Goal: Task Accomplishment & Management: Manage account settings

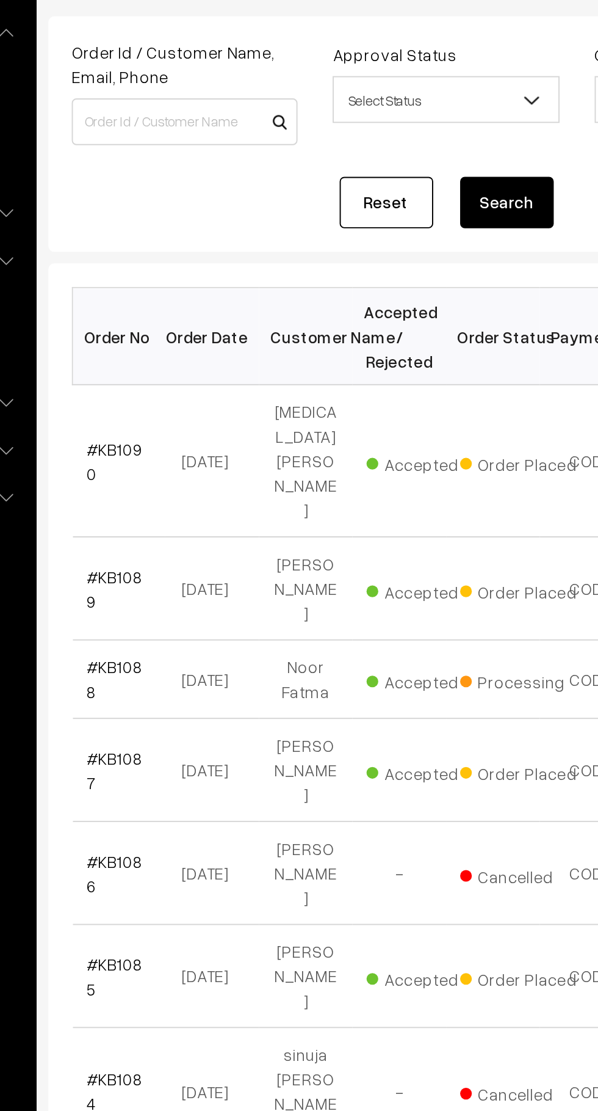
click at [214, 332] on link "#KB1090" at bounding box center [205, 343] width 29 height 23
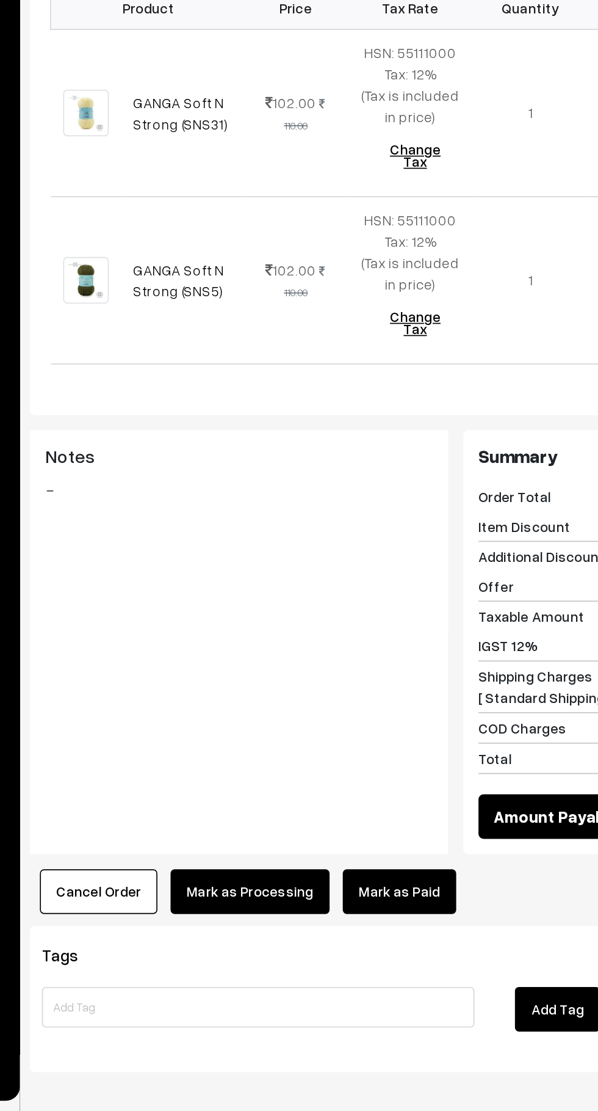
scroll to position [71, 0]
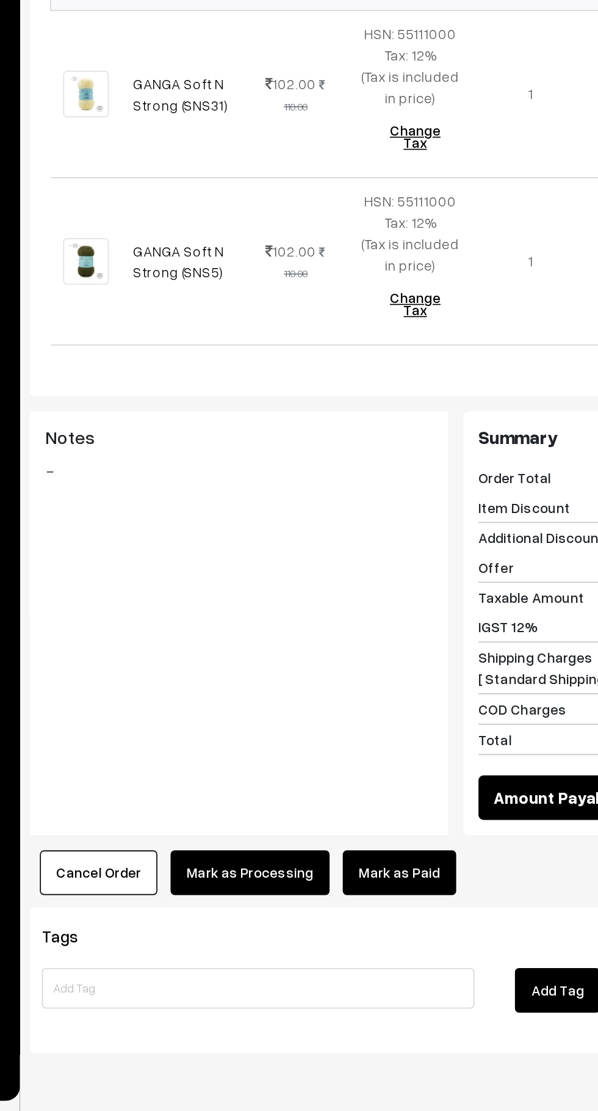
click at [239, 954] on button "Cancel Order" at bounding box center [212, 967] width 71 height 27
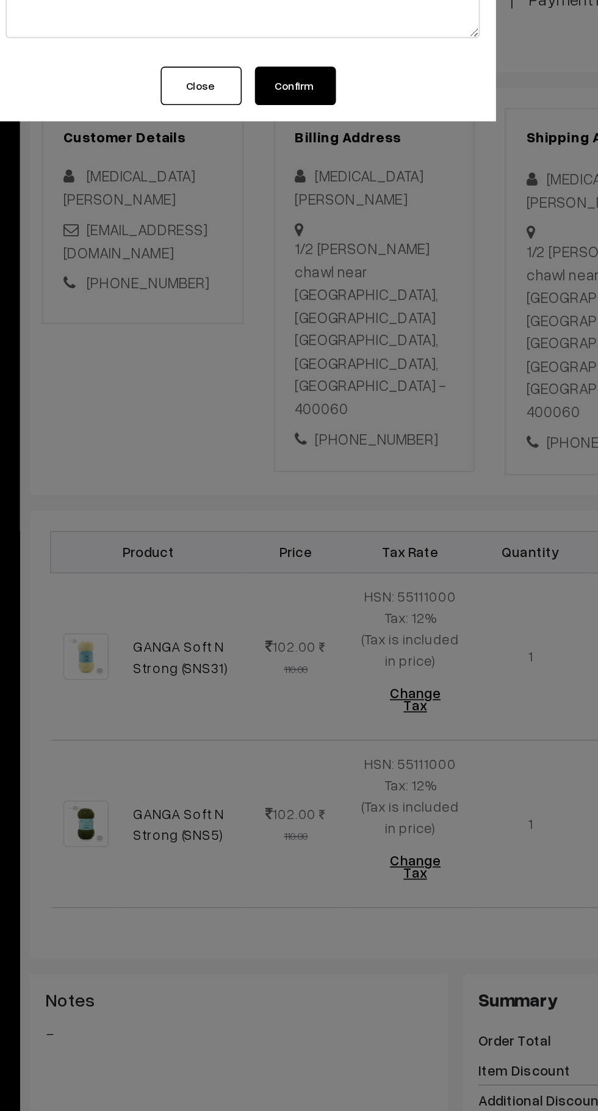
scroll to position [70, 0]
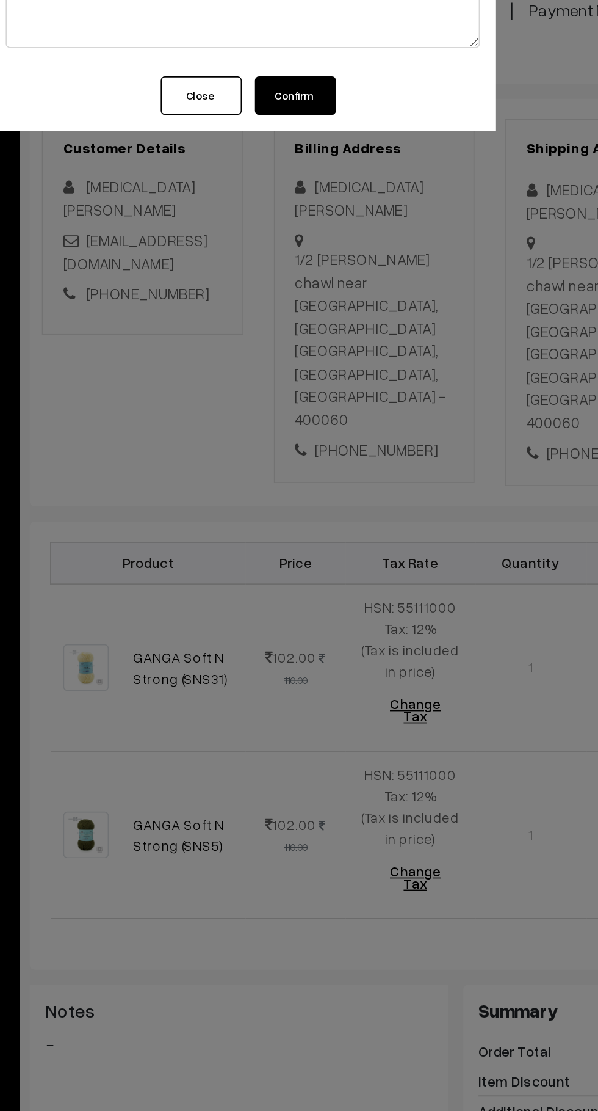
click at [346, 155] on button "Confirm" at bounding box center [331, 154] width 49 height 23
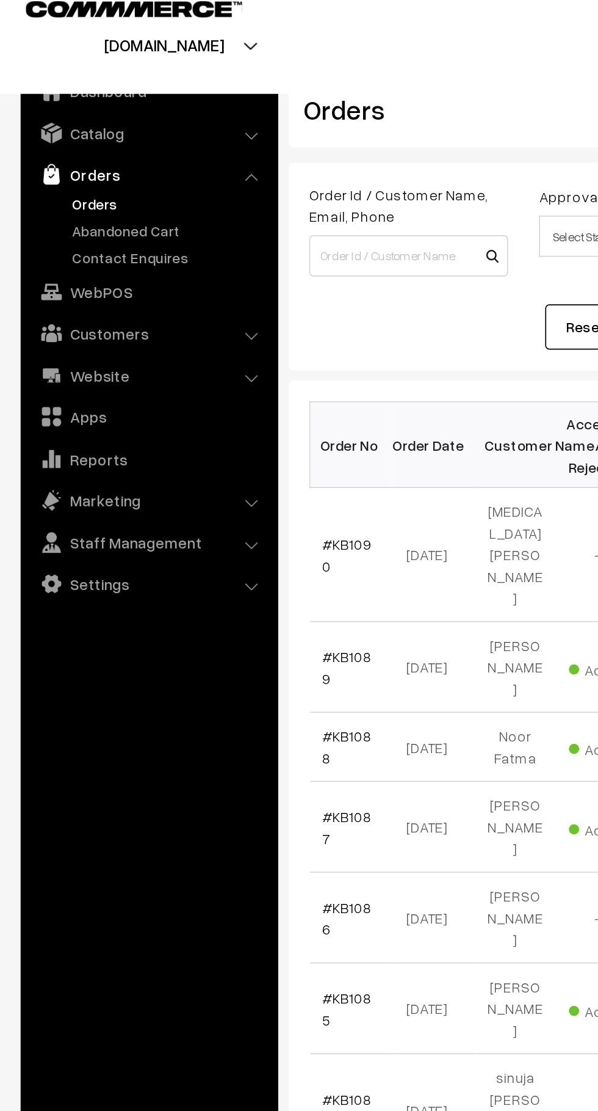
click at [100, 148] on link "Abandoned Cart" at bounding box center [100, 151] width 121 height 13
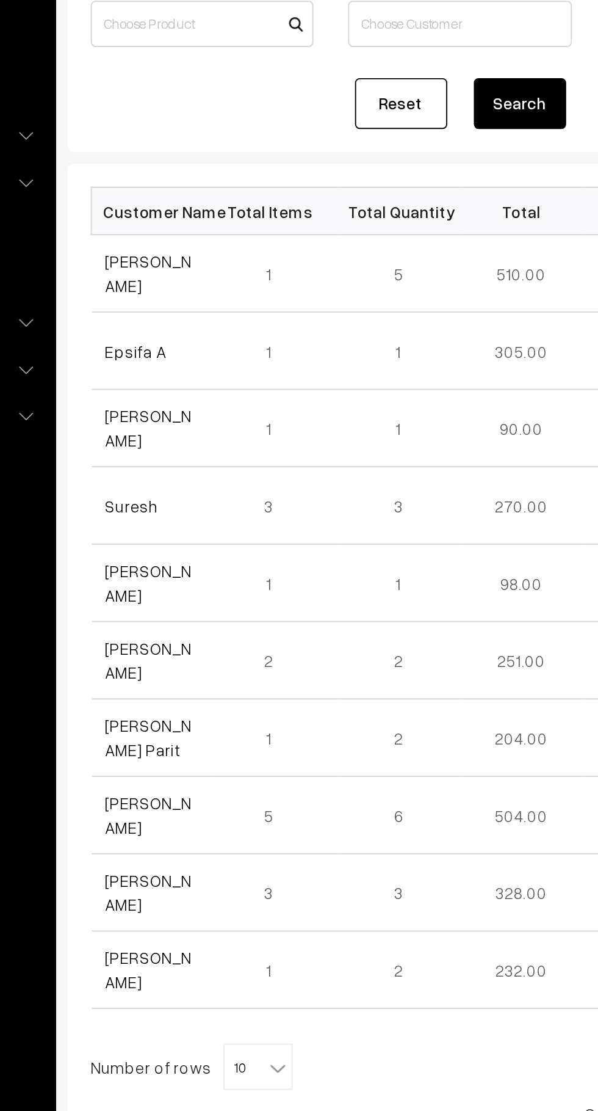
click at [222, 289] on link "[PERSON_NAME]" at bounding box center [214, 286] width 46 height 23
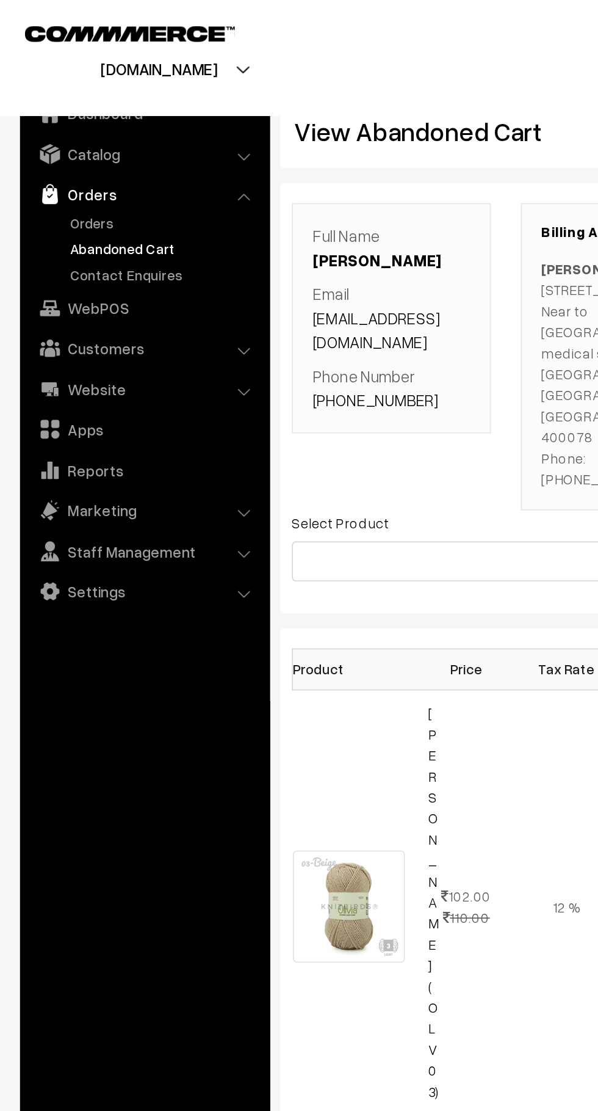
click at [44, 136] on link "Orders" at bounding box center [100, 135] width 121 height 13
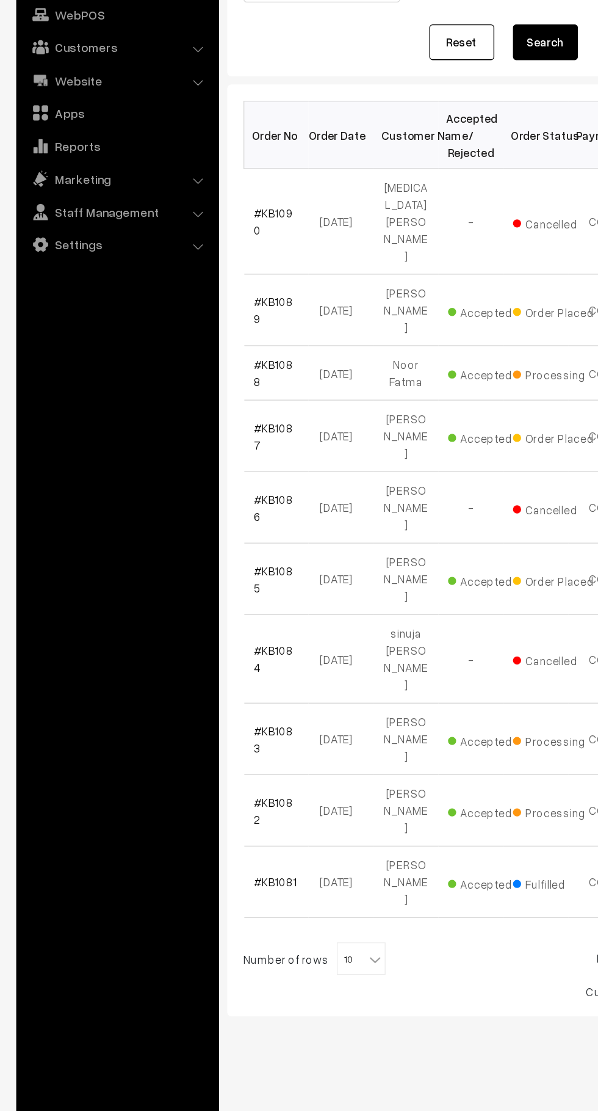
click at [413, 195] on button "Search" at bounding box center [410, 208] width 49 height 27
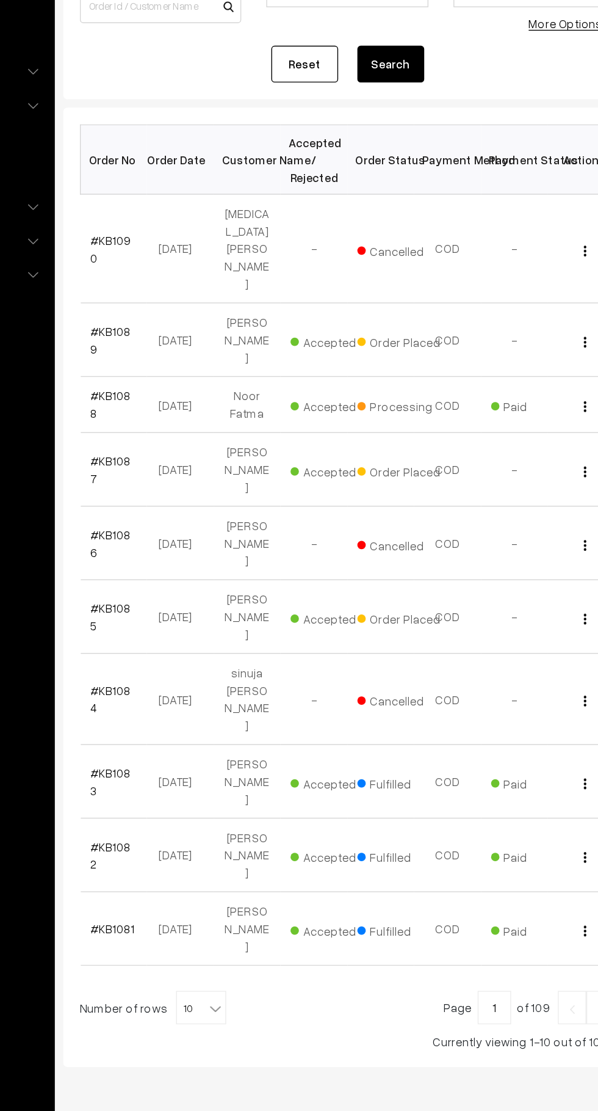
click at [281, 886] on span at bounding box center [283, 894] width 12 height 16
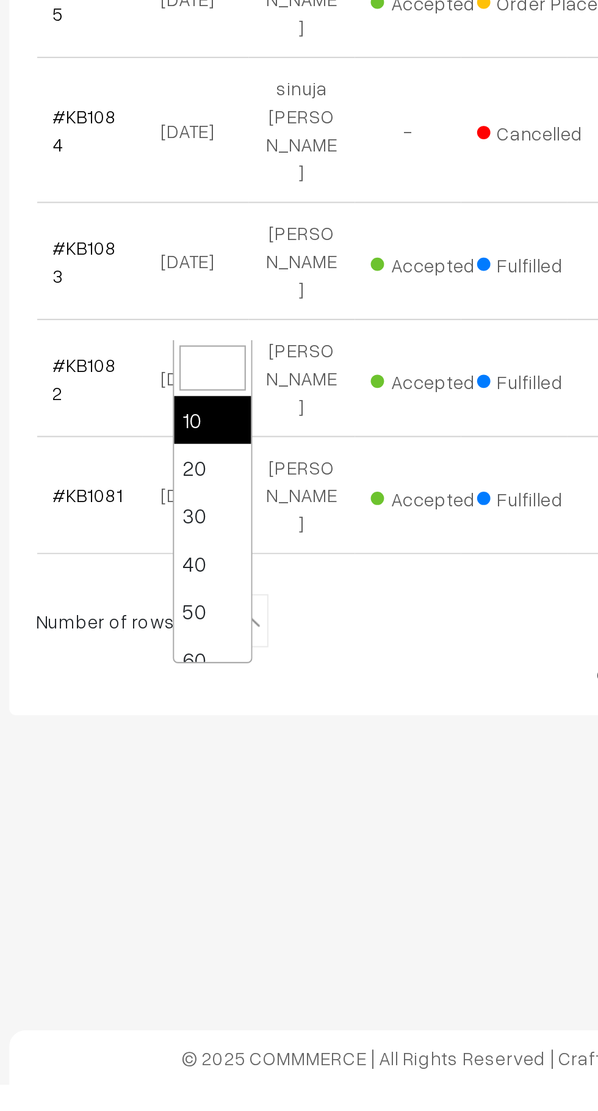
select select "20"
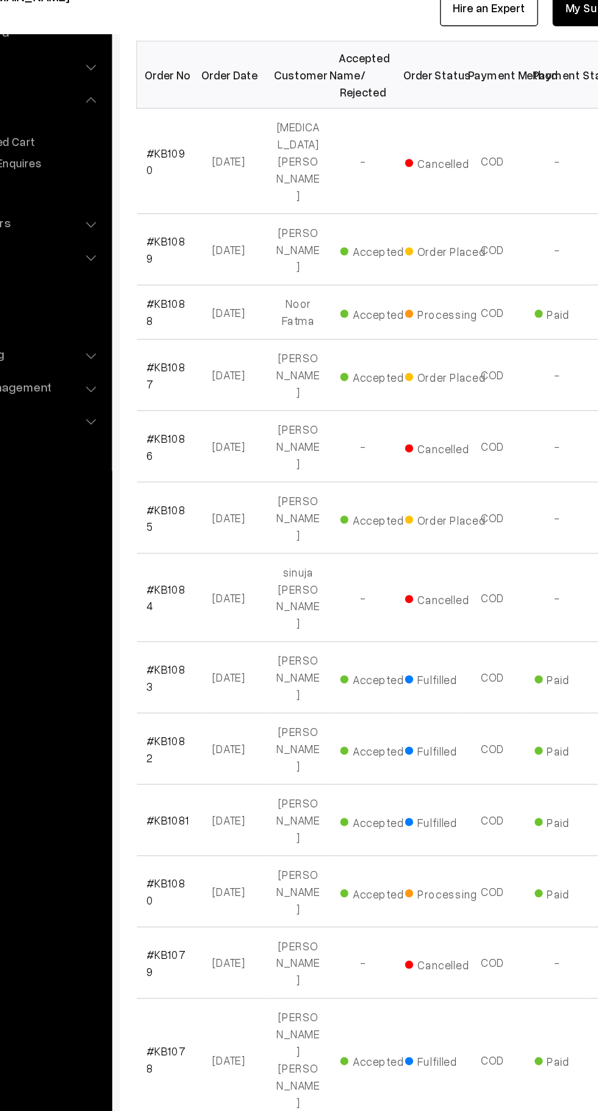
scroll to position [177, 0]
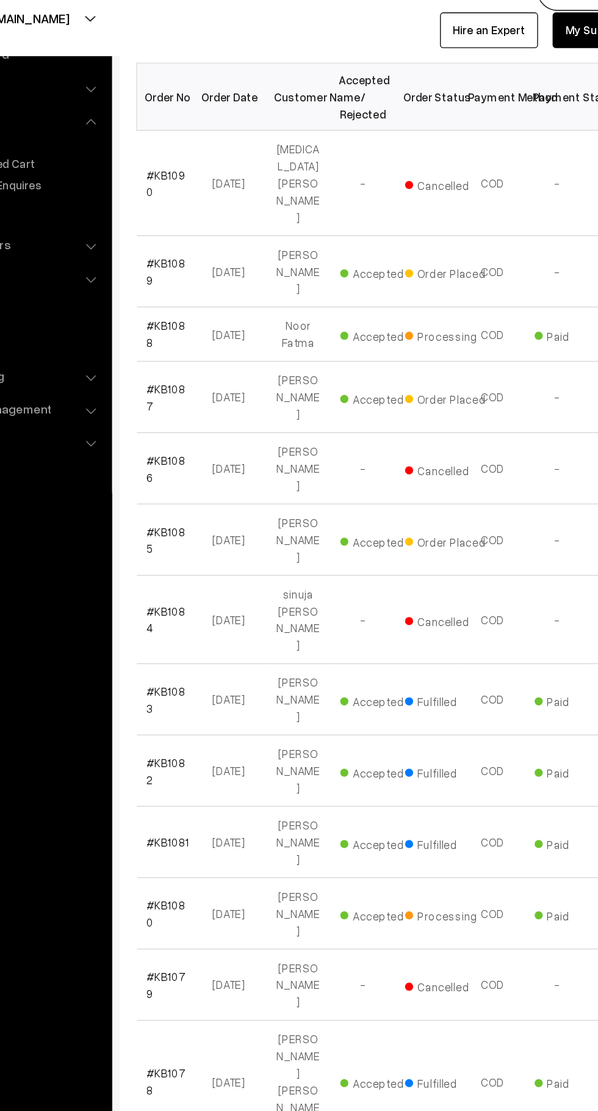
click at [217, 424] on link "#KB1085" at bounding box center [205, 435] width 29 height 23
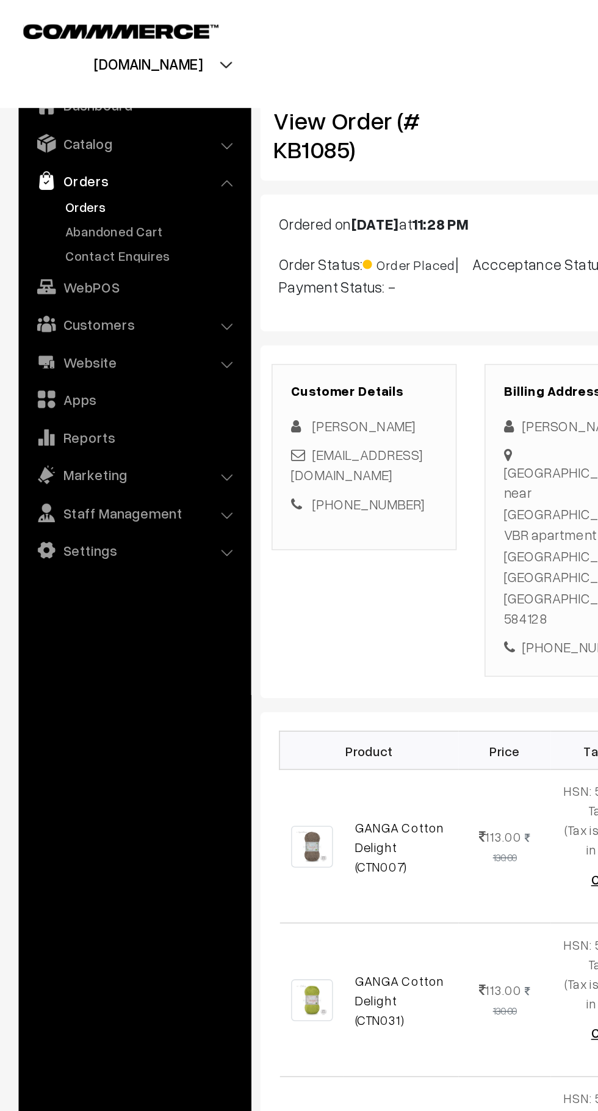
click at [104, 156] on link "Abandoned Cart" at bounding box center [100, 151] width 121 height 13
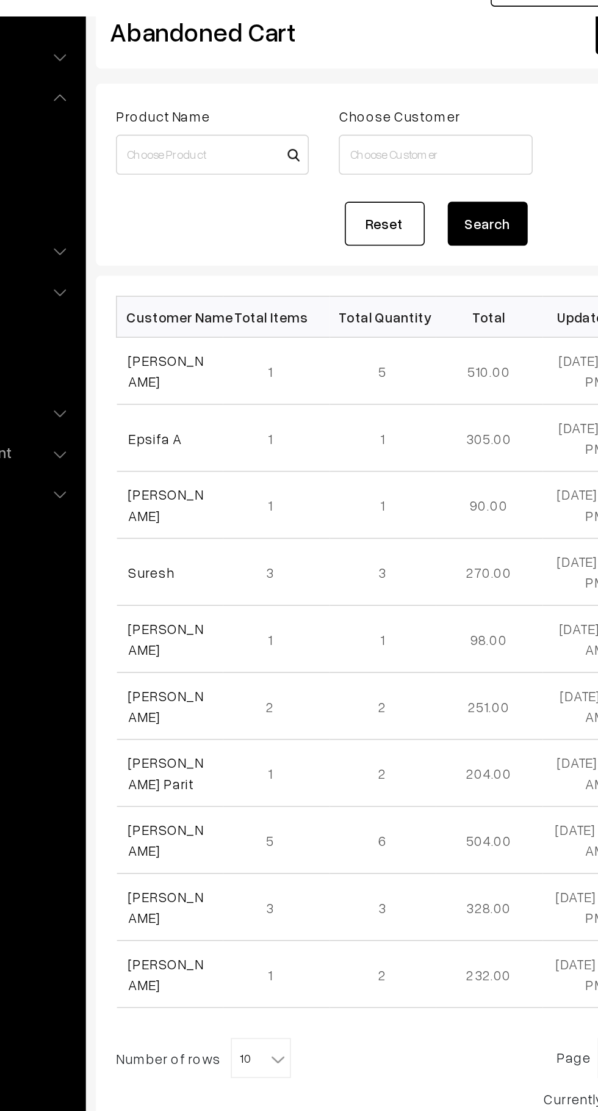
click at [219, 291] on link "[PERSON_NAME]" at bounding box center [214, 286] width 46 height 23
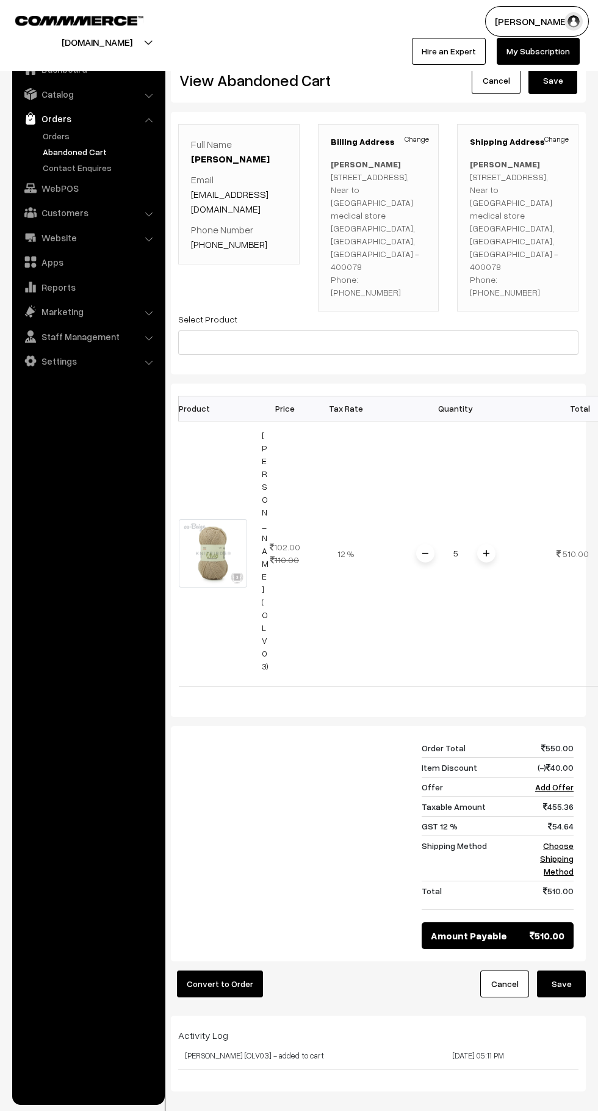
click at [76, 136] on link "Orders" at bounding box center [100, 135] width 121 height 13
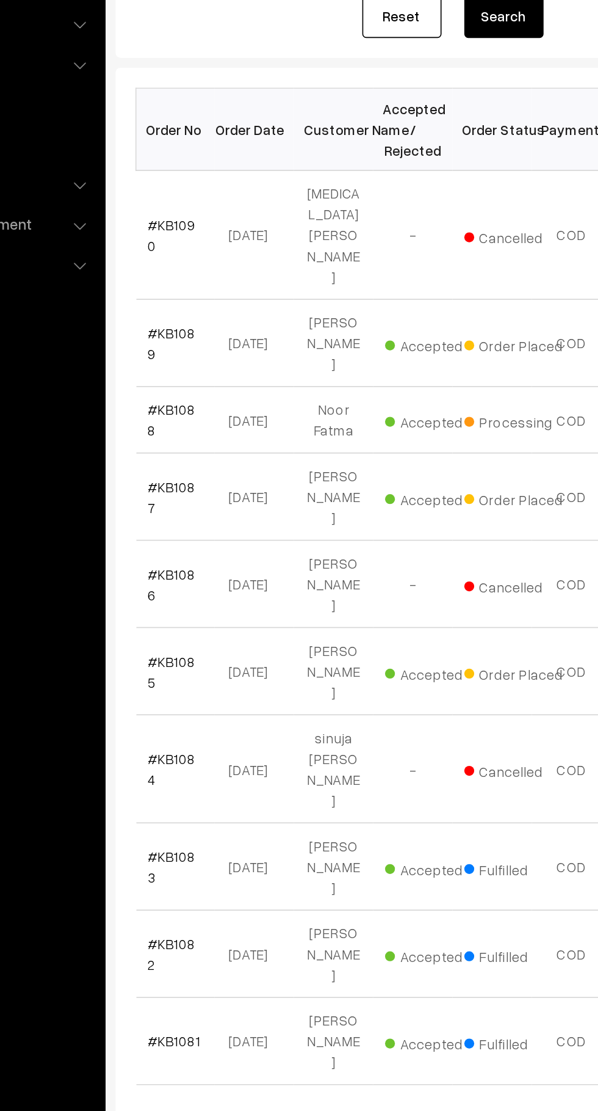
click at [212, 446] on link "#KB1088" at bounding box center [205, 457] width 29 height 23
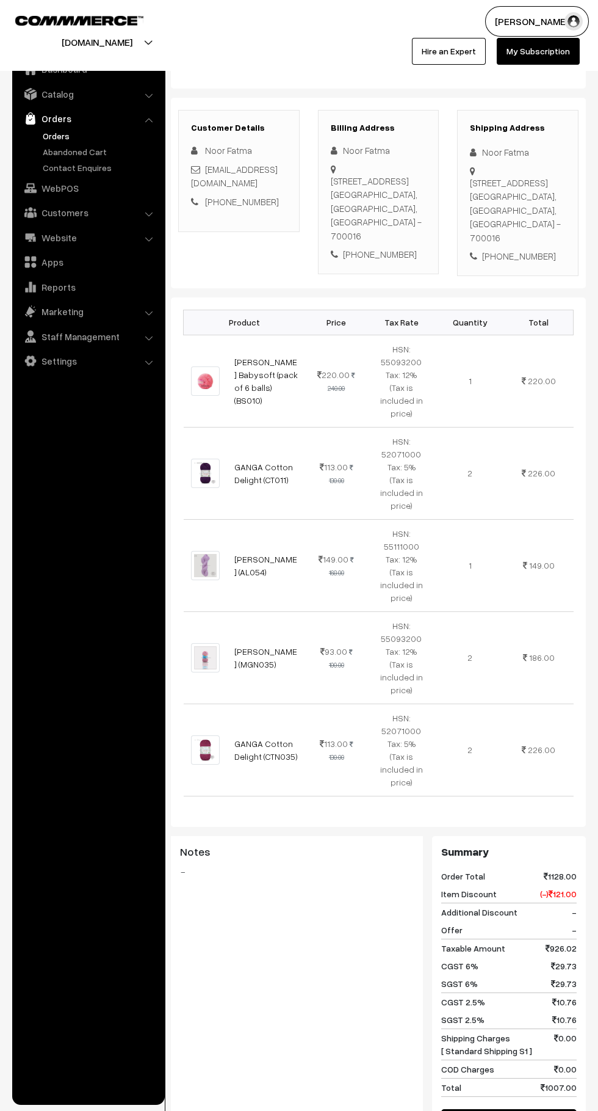
scroll to position [331, 0]
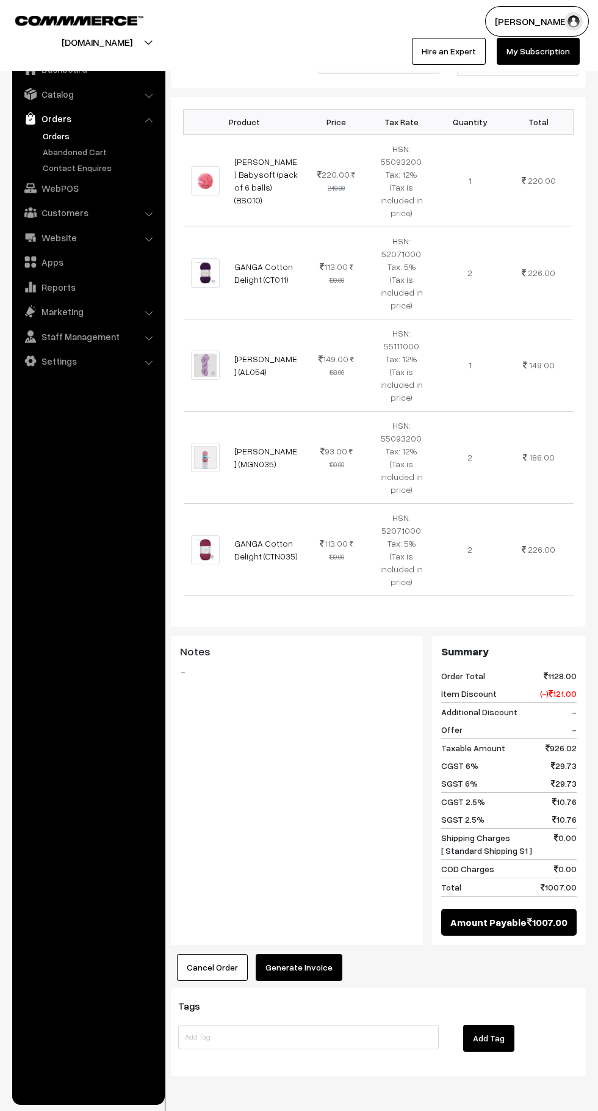
click at [317, 954] on button "Generate Invoice" at bounding box center [299, 967] width 87 height 27
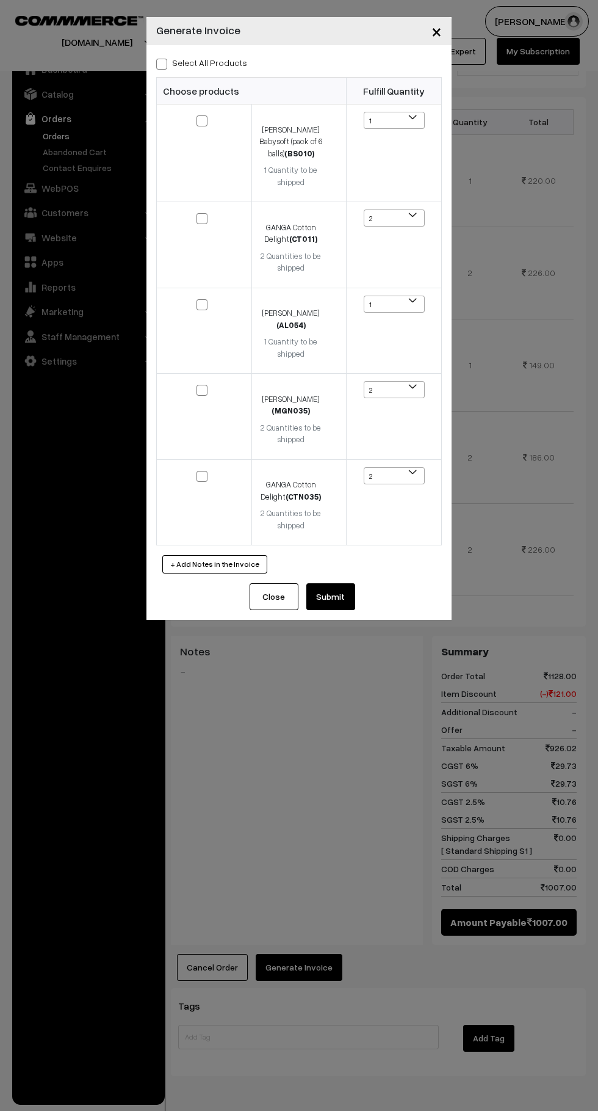
click at [161, 62] on span at bounding box center [161, 64] width 11 height 11
click at [161, 62] on input "Select All Products" at bounding box center [160, 62] width 8 height 8
checkbox input "true"
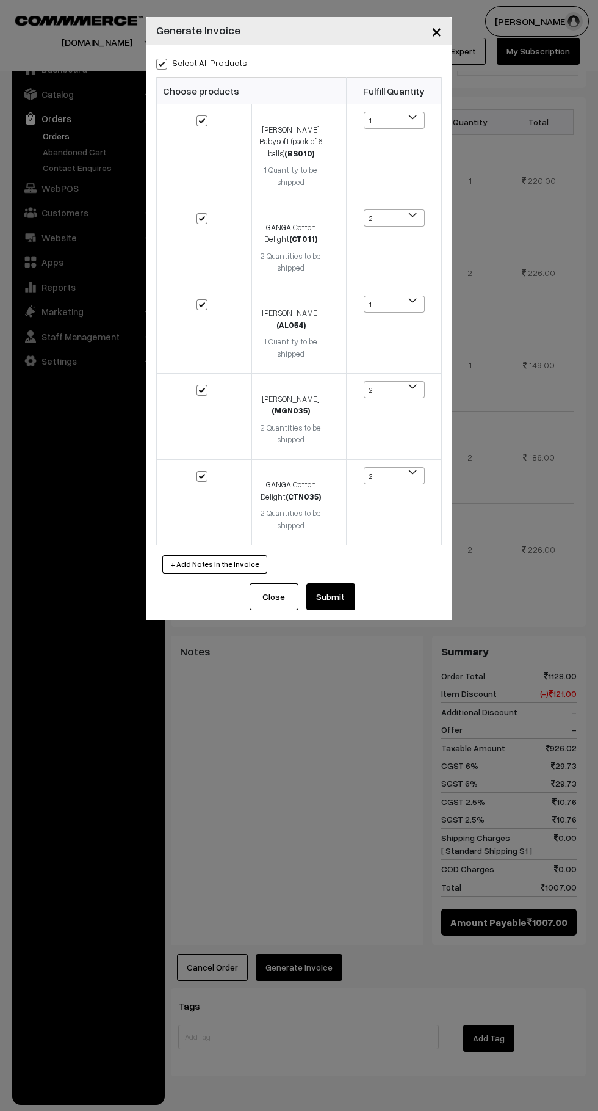
checkbox input "true"
click at [375, 601] on div "Close Submit Back Fulfill Items" at bounding box center [299, 601] width 305 height 37
click at [354, 601] on button "Submit" at bounding box center [331, 596] width 49 height 27
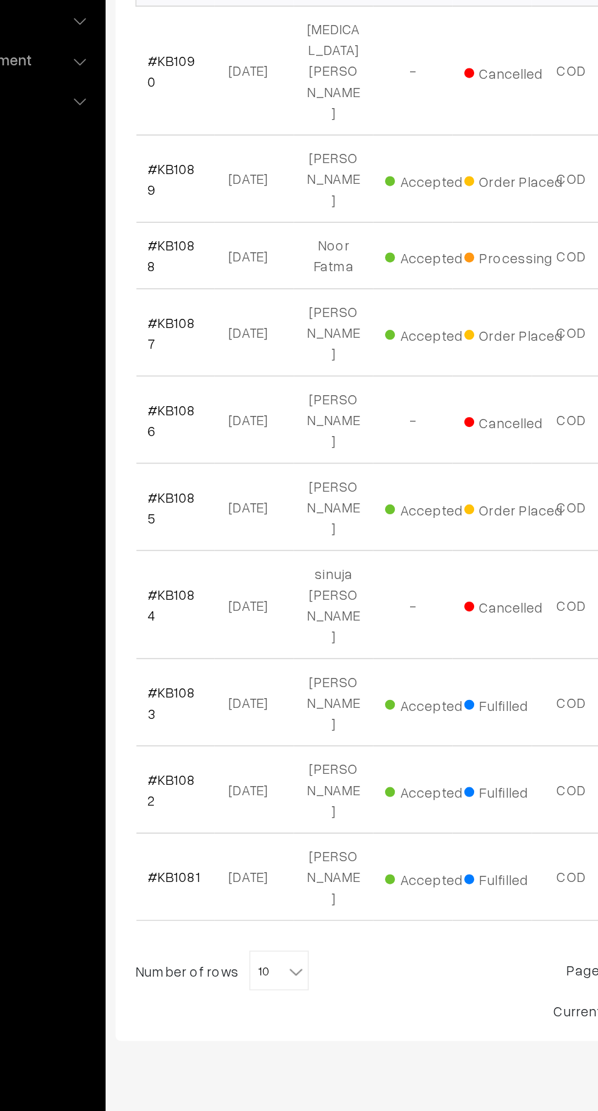
click at [266, 886] on span "10" at bounding box center [271, 898] width 35 height 24
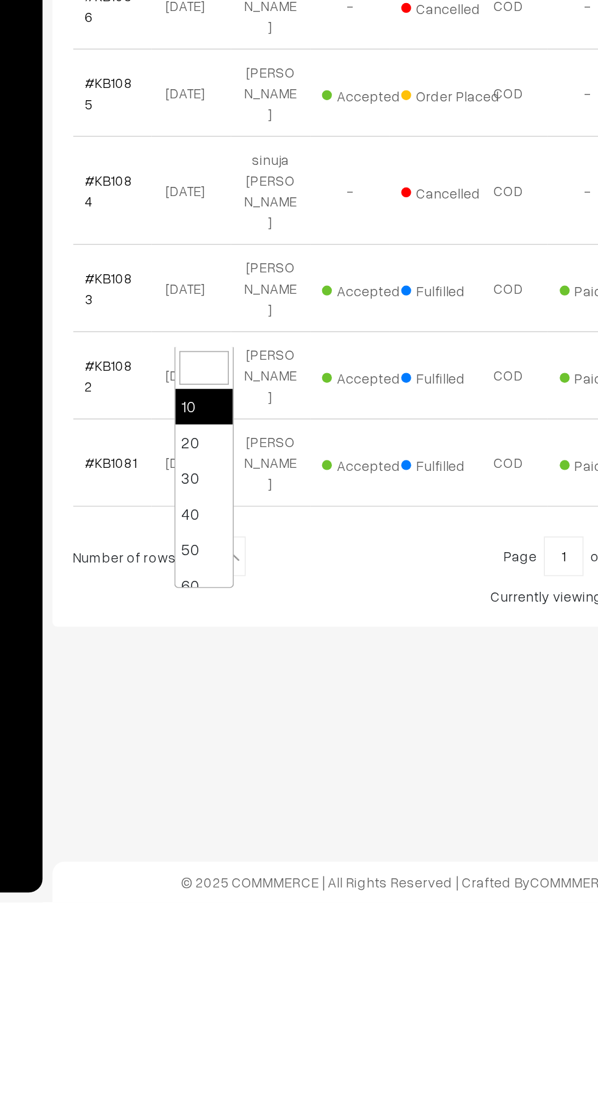
select select "40"
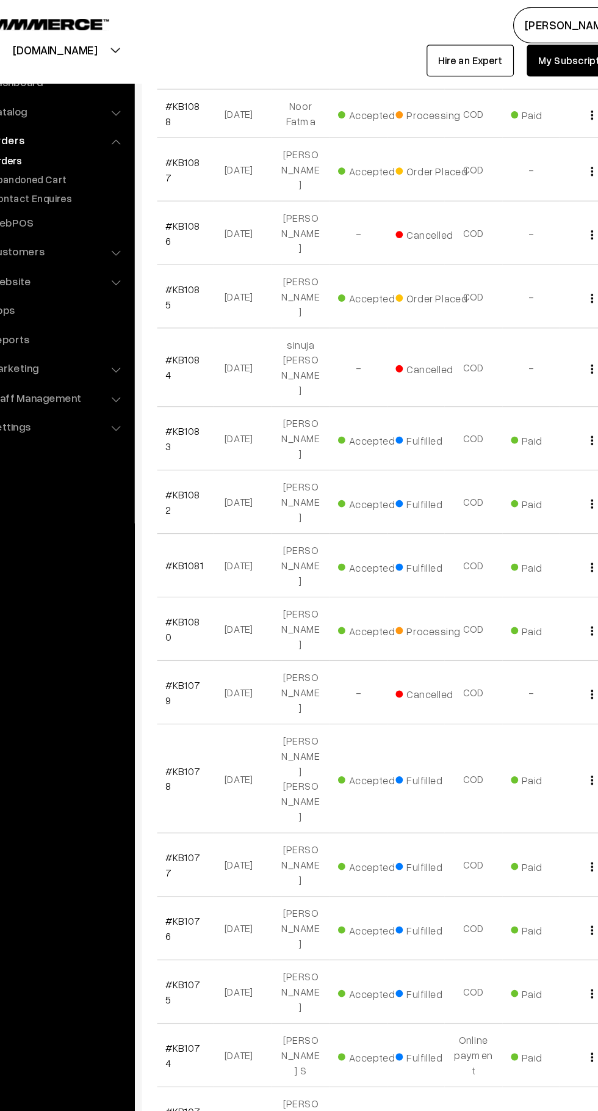
scroll to position [359, 0]
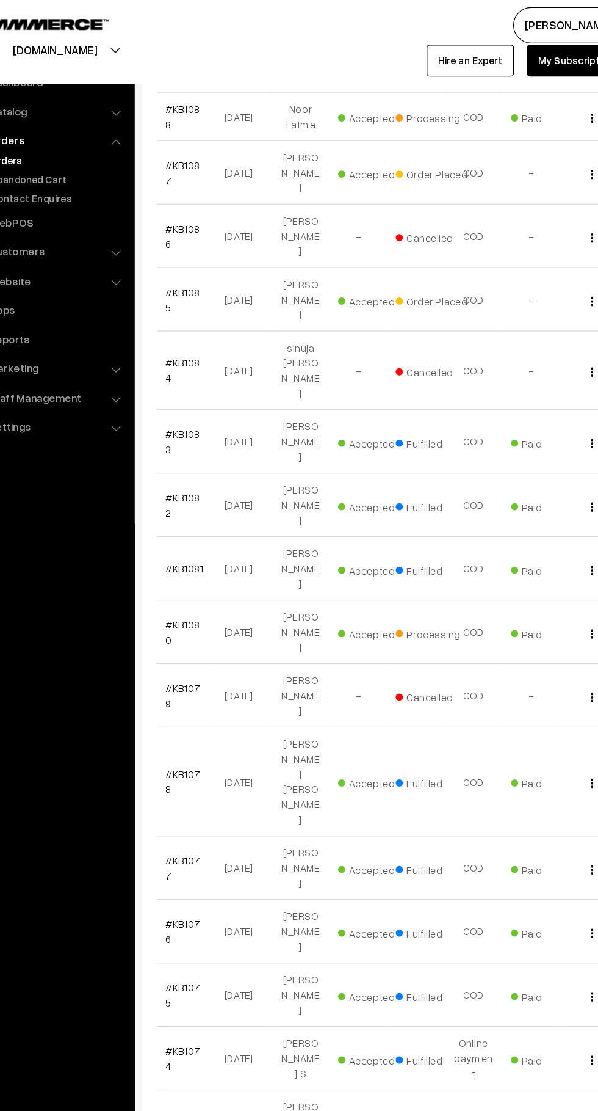
click at [214, 523] on link "#KB1080" at bounding box center [205, 534] width 29 height 23
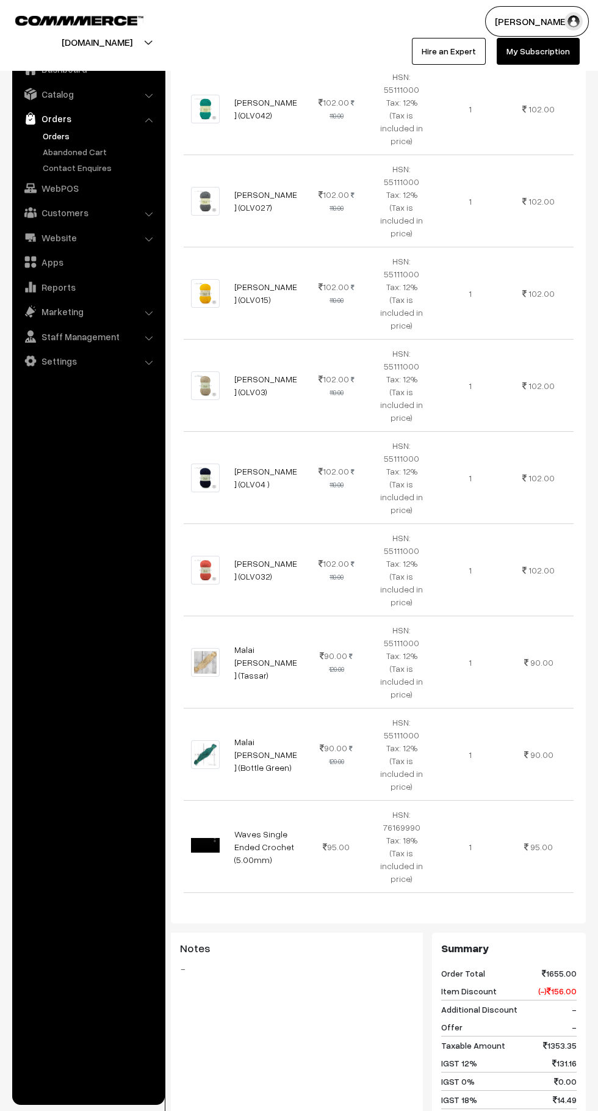
scroll to position [1128, 0]
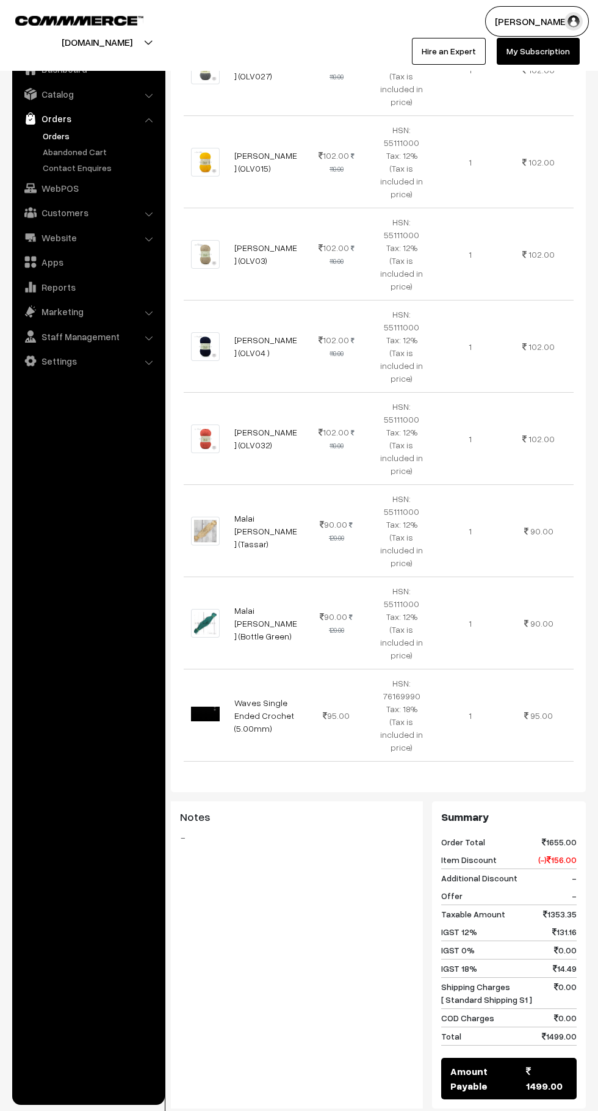
click at [354, 1110] on div "Cancel Order × Cancel Order Are you sure, you want to cancel this order? Close …" at bounding box center [378, 1130] width 415 height 27
click at [322, 1110] on button "Generate Invoice" at bounding box center [299, 1130] width 87 height 27
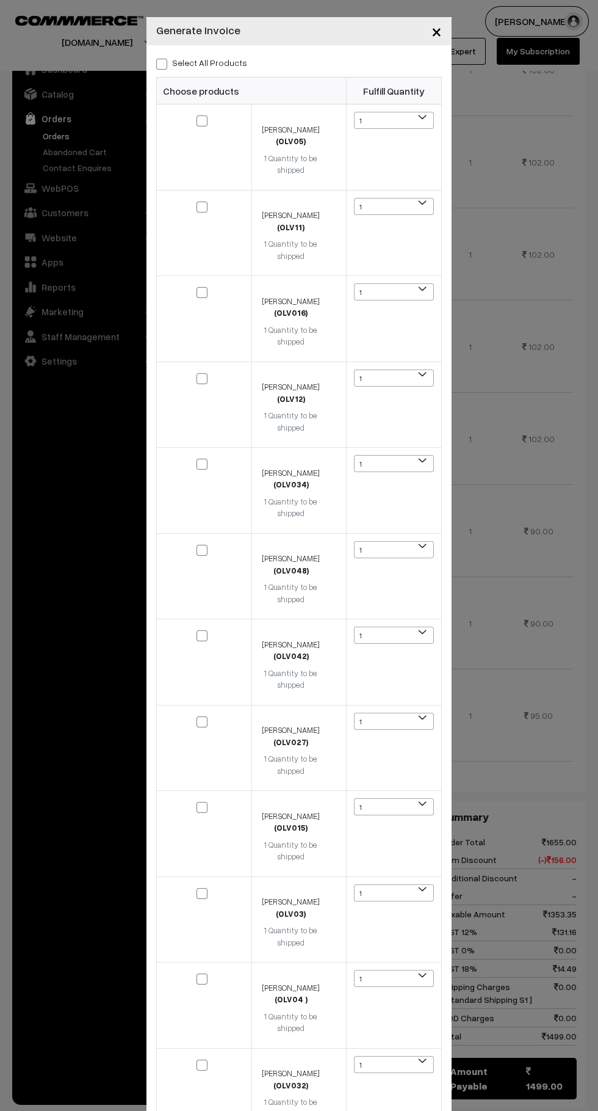
click at [161, 62] on span at bounding box center [161, 64] width 11 height 11
click at [161, 62] on input "Select All Products" at bounding box center [160, 62] width 8 height 8
checkbox input "true"
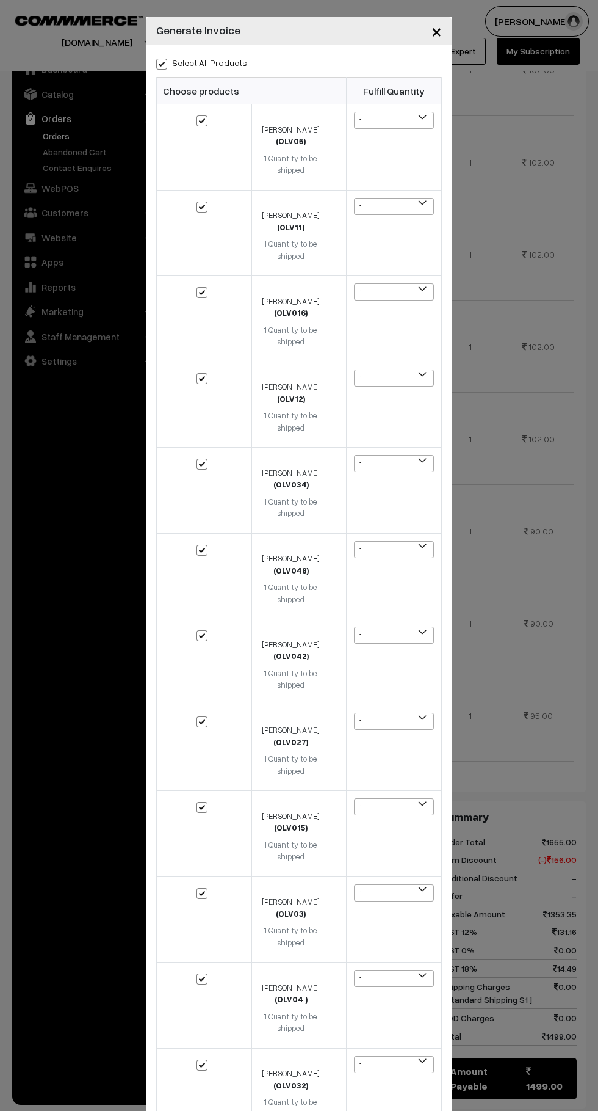
checkbox input "true"
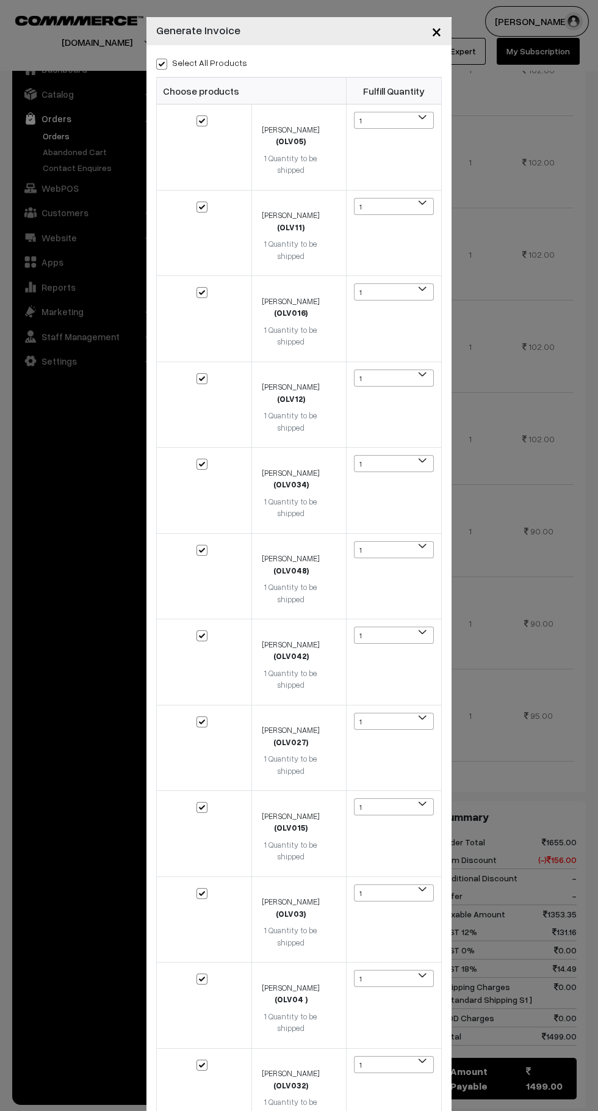
checkbox input "true"
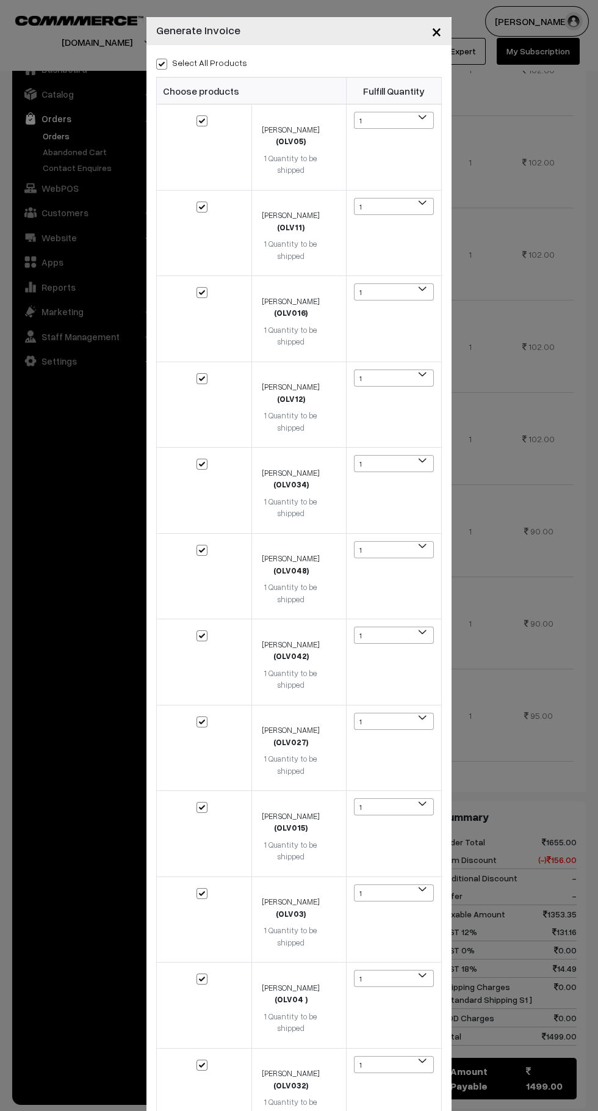
checkbox input "true"
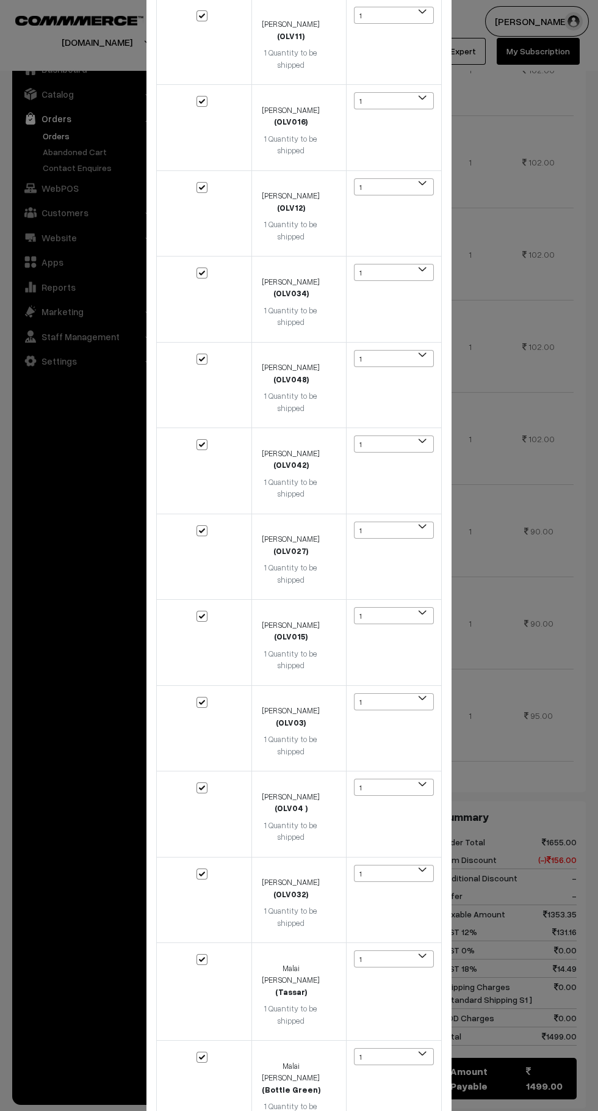
scroll to position [360, 0]
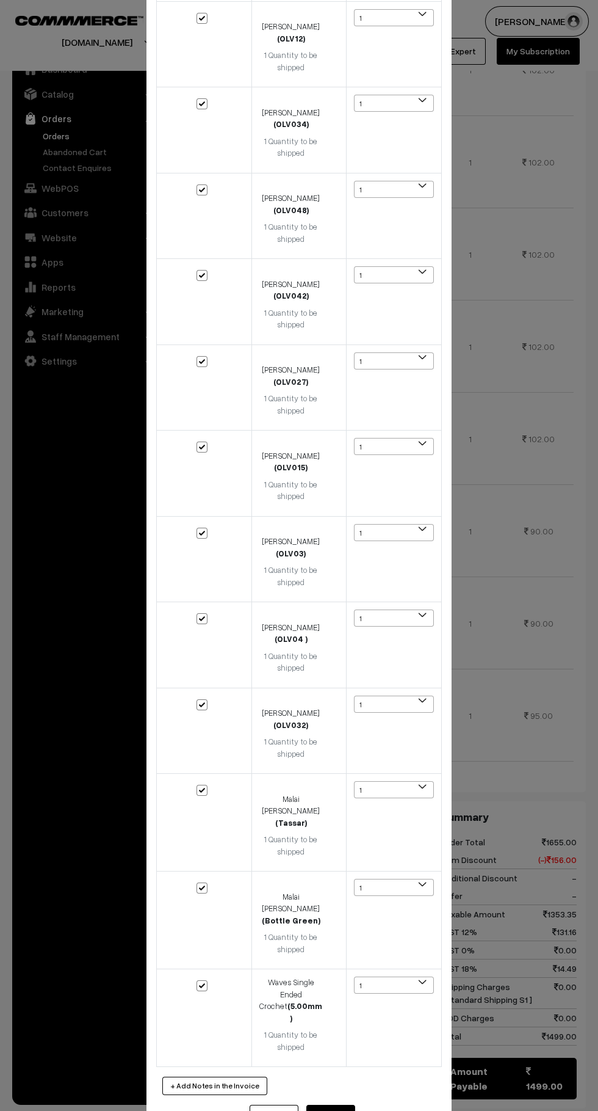
click at [347, 1105] on button "Submit" at bounding box center [331, 1118] width 49 height 27
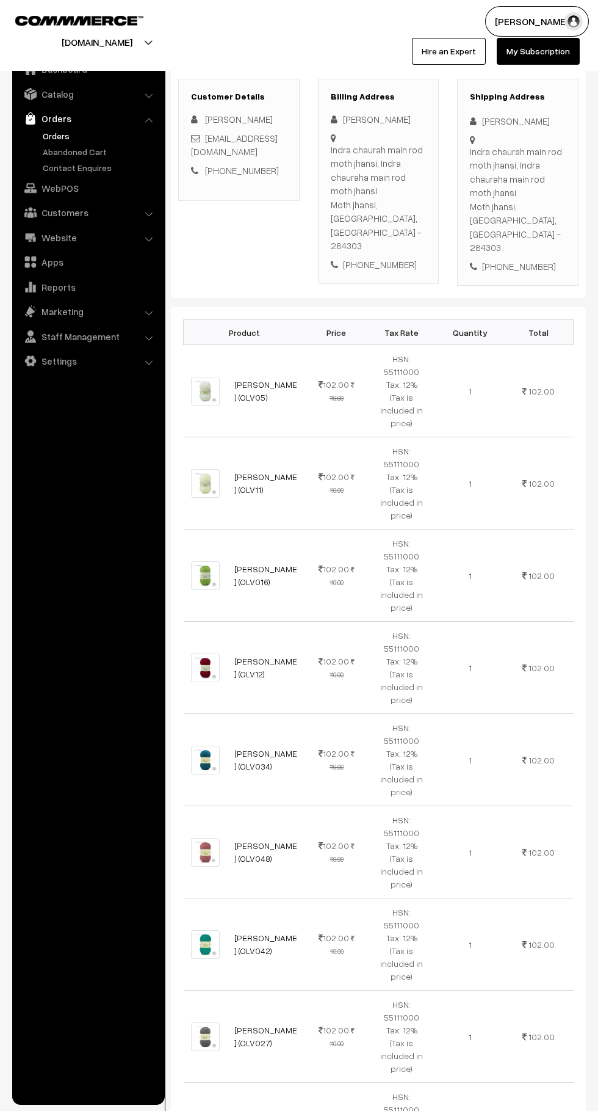
scroll to position [125, 0]
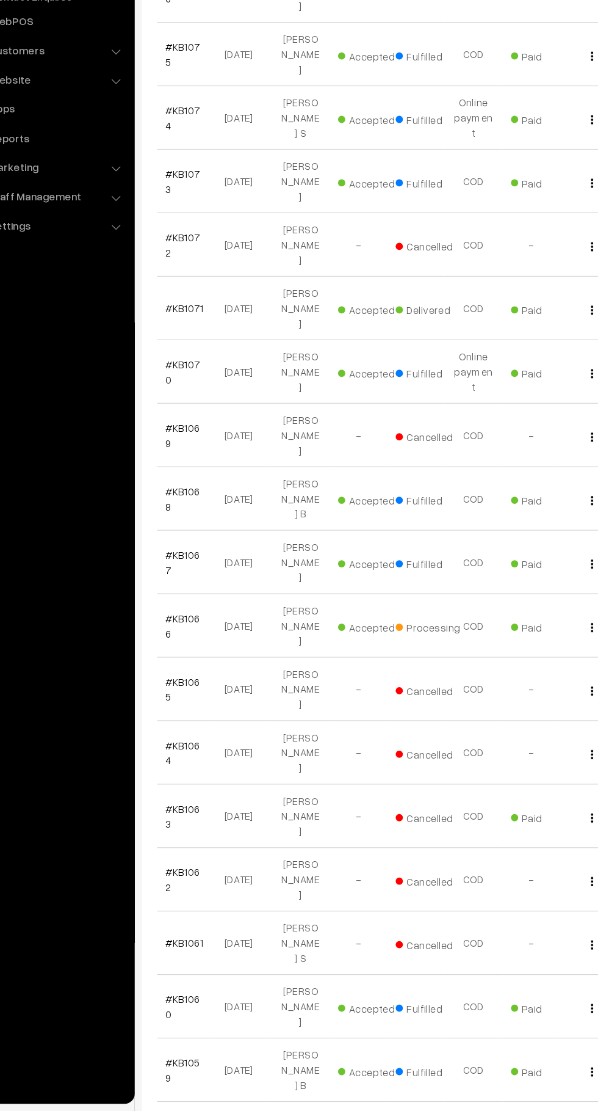
scroll to position [995, 0]
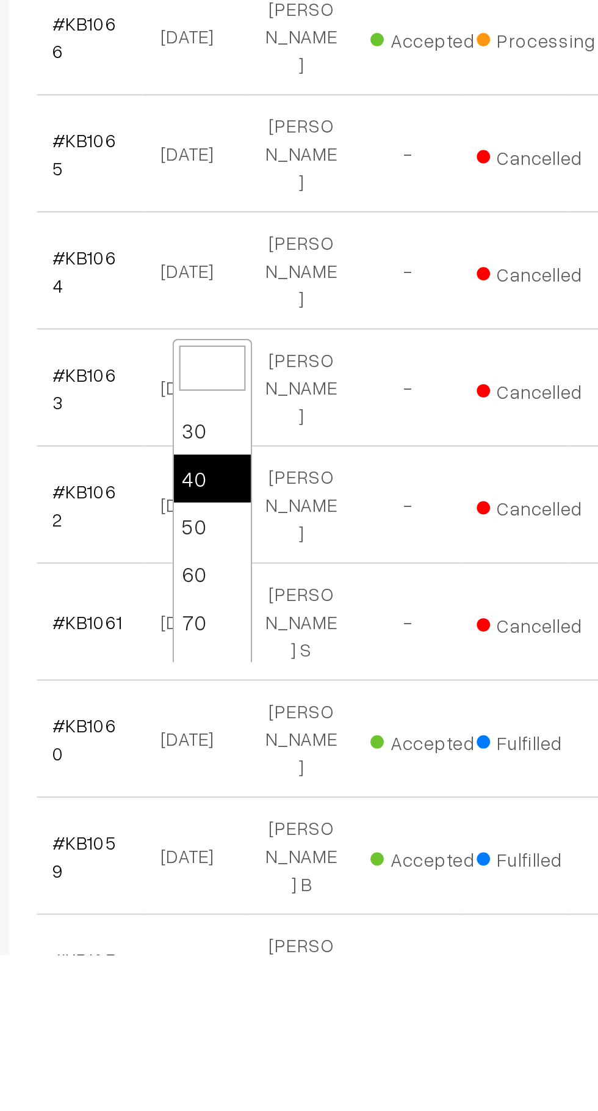
scroll to position [44, 0]
select select "70"
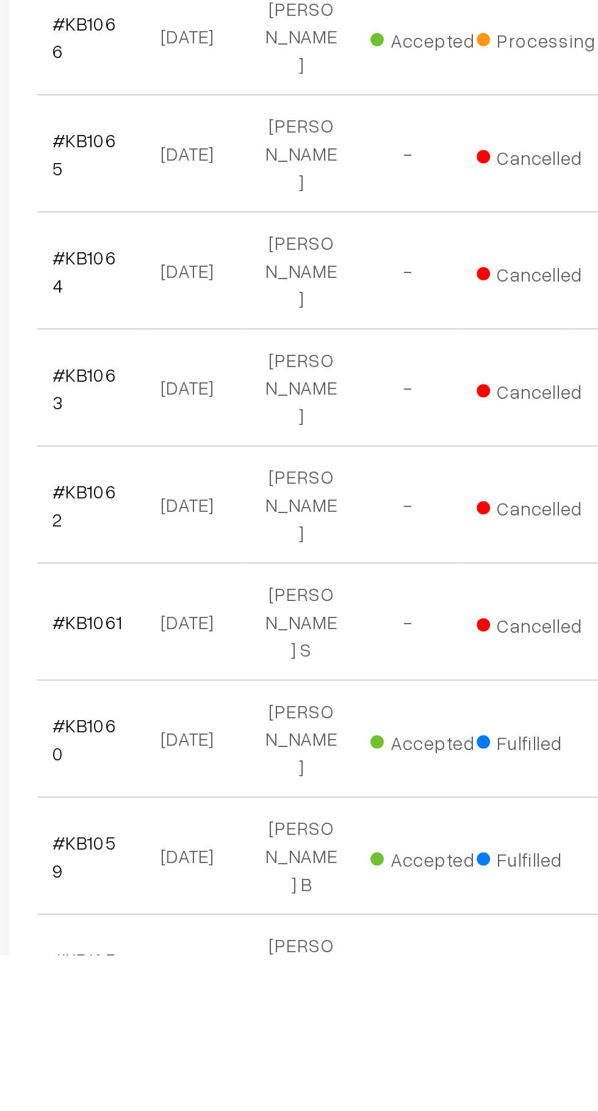
scroll to position [995, 0]
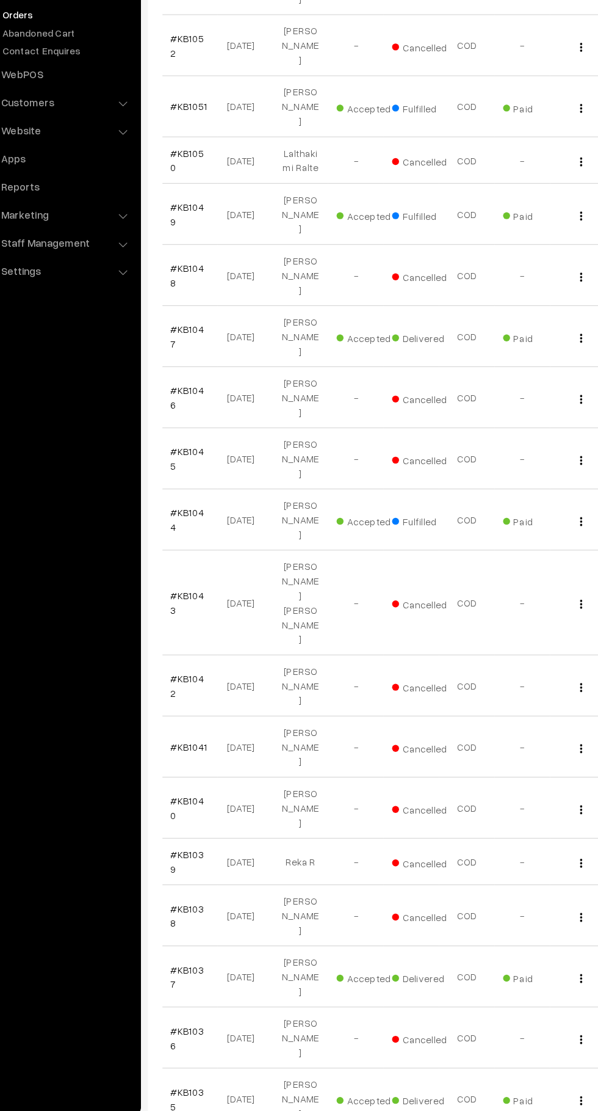
scroll to position [2274, 0]
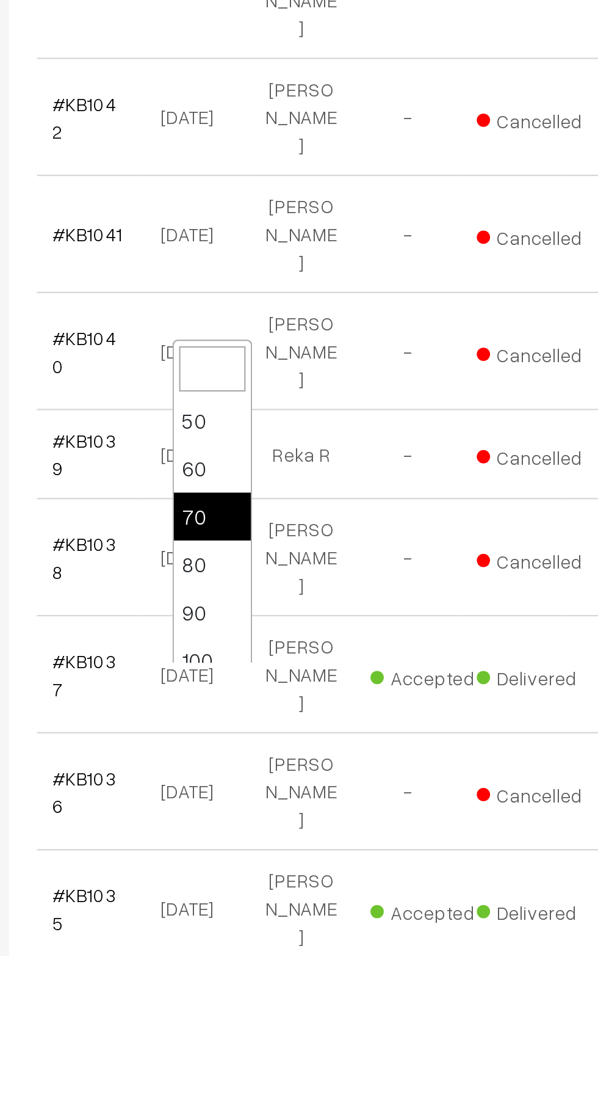
scroll to position [98, 0]
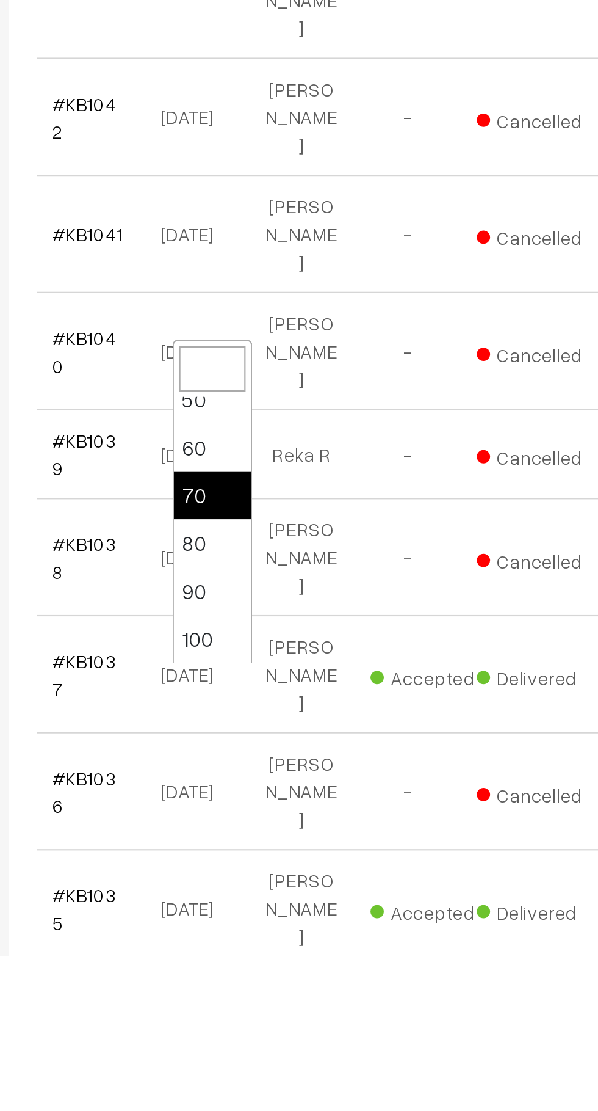
select select "100"
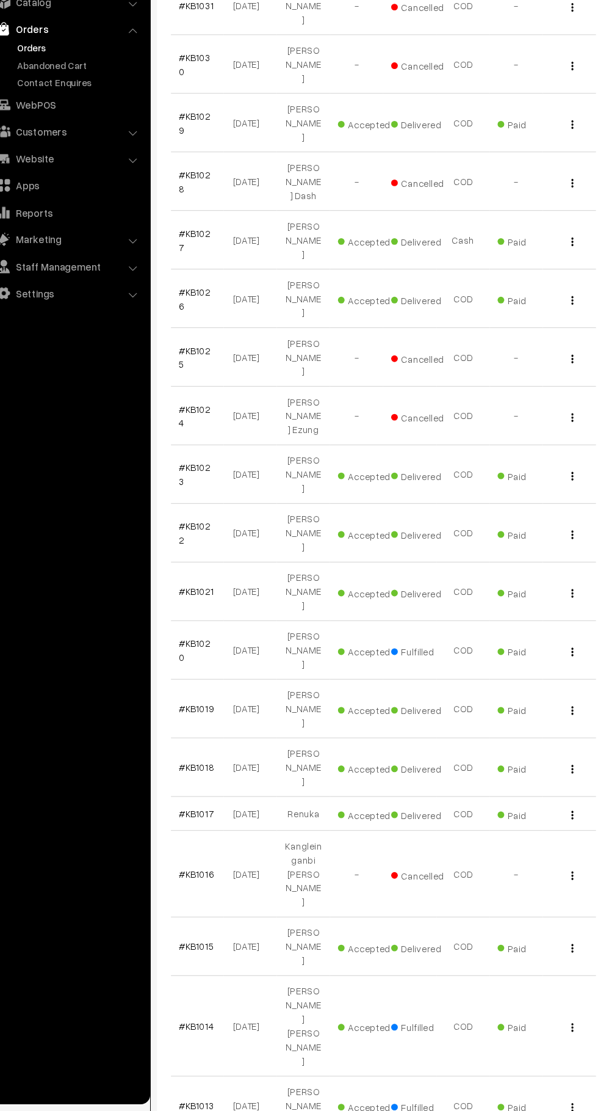
scroll to position [3565, 0]
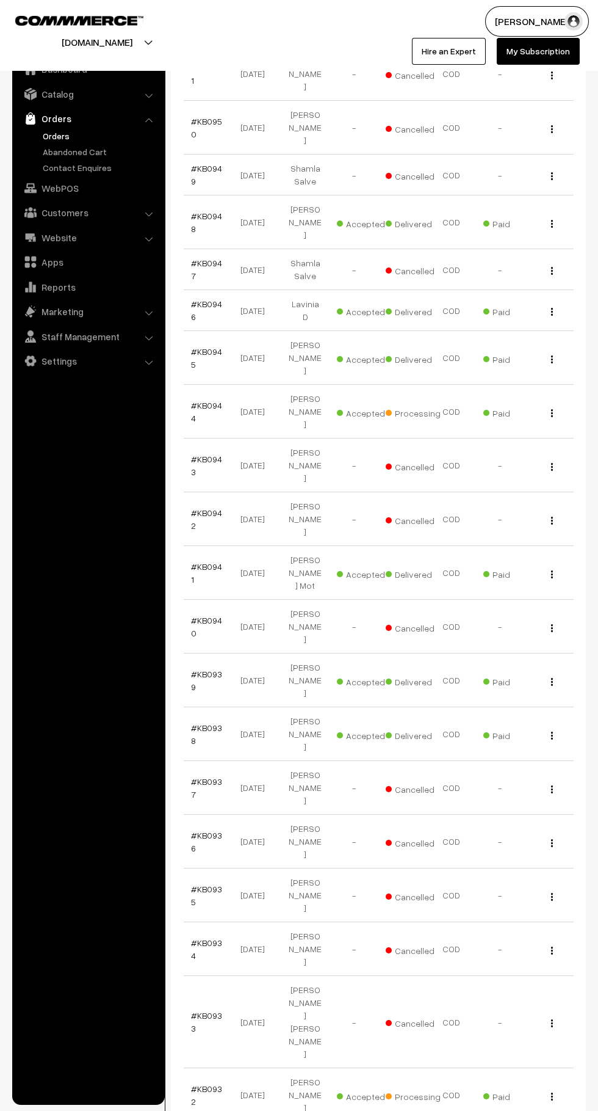
scroll to position [2425, 0]
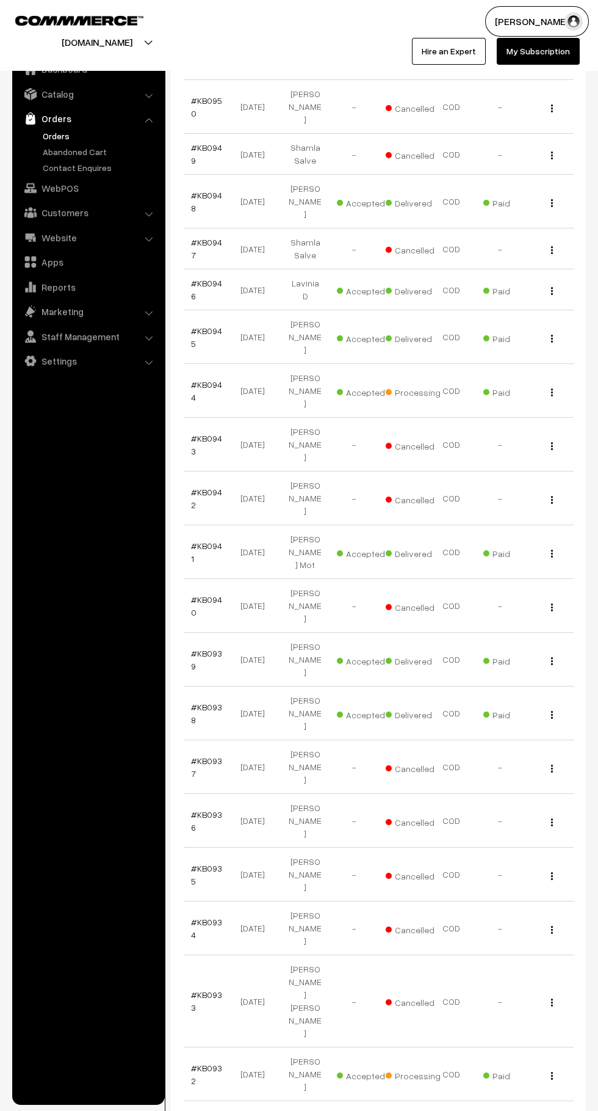
click at [210, 1062] on link "#KB0932" at bounding box center [206, 1073] width 31 height 23
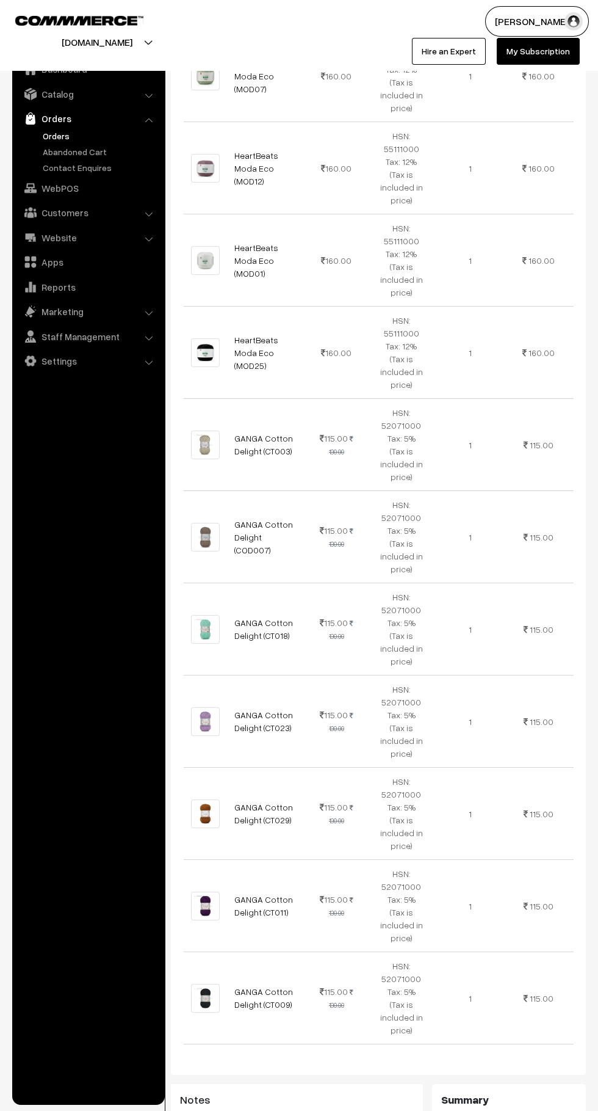
scroll to position [819, 0]
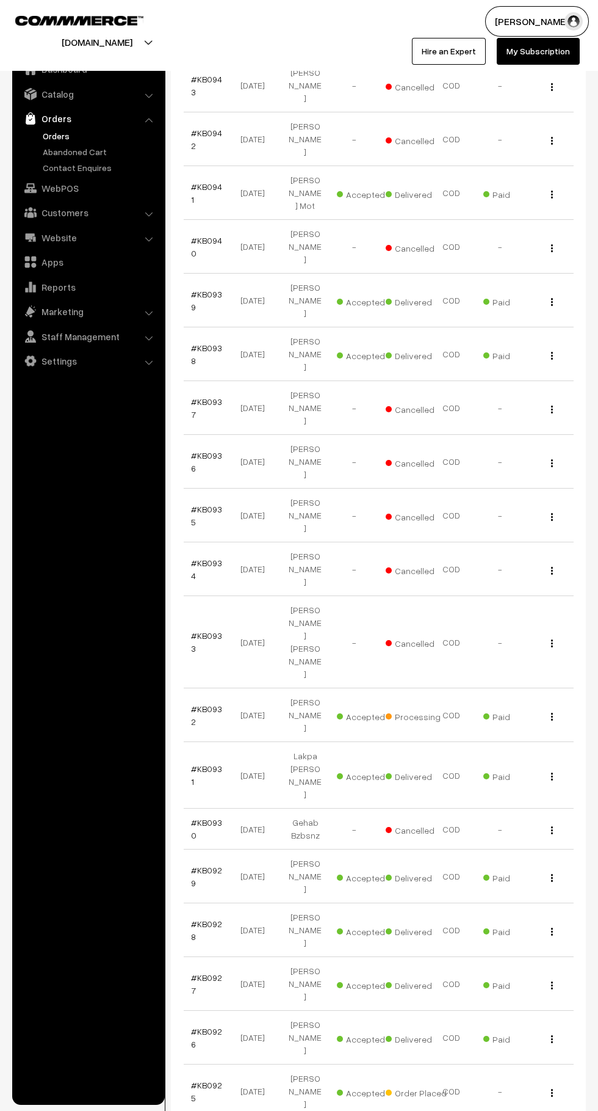
scroll to position [2784, 0]
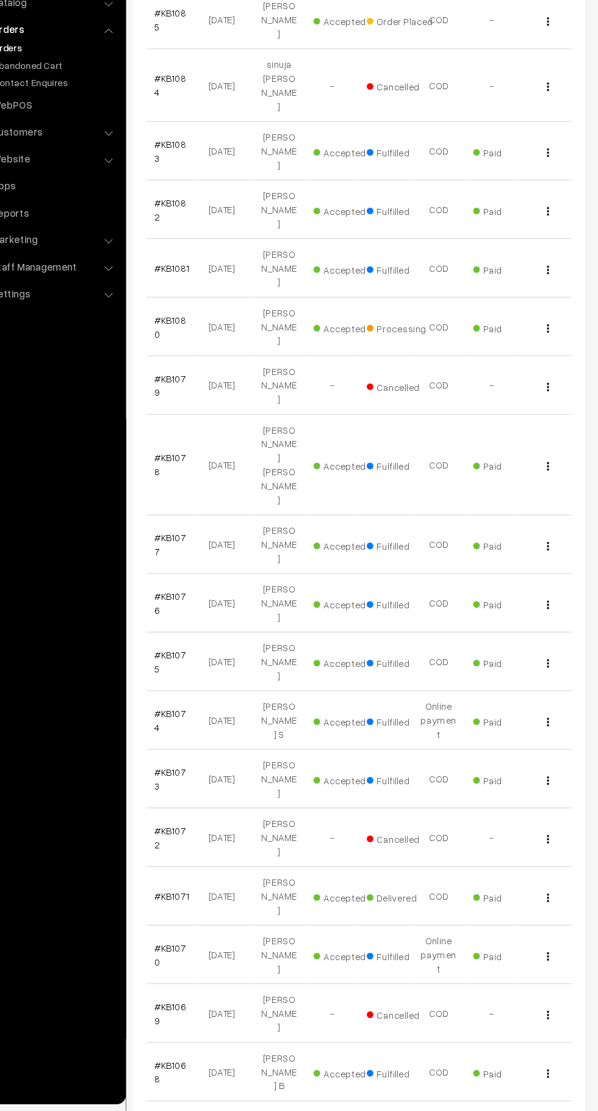
scroll to position [505, 0]
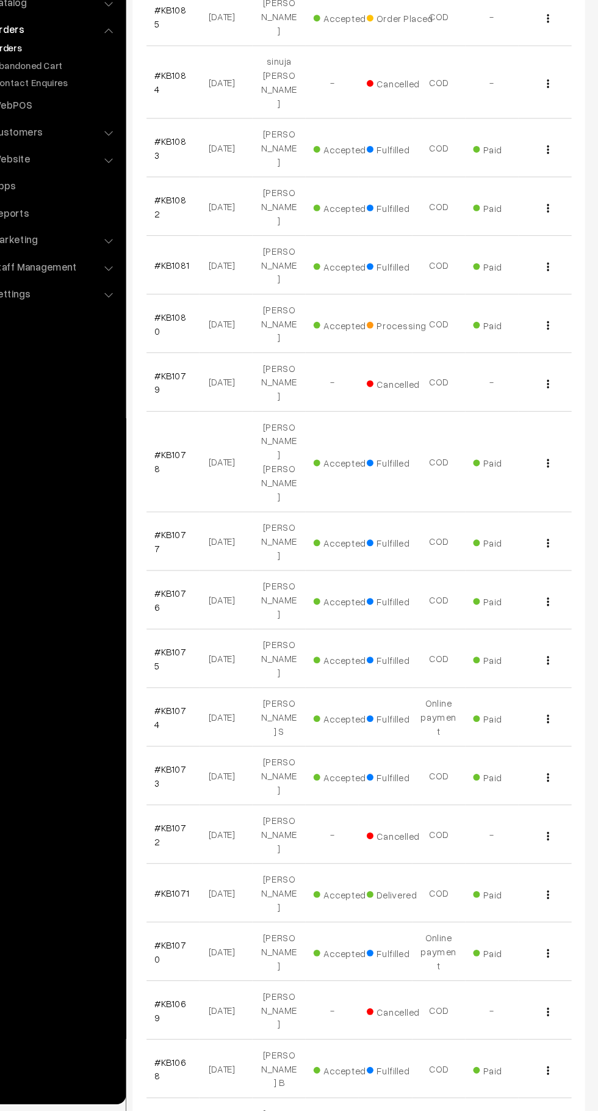
click at [219, 953] on link "#KB1070" at bounding box center [205, 964] width 29 height 23
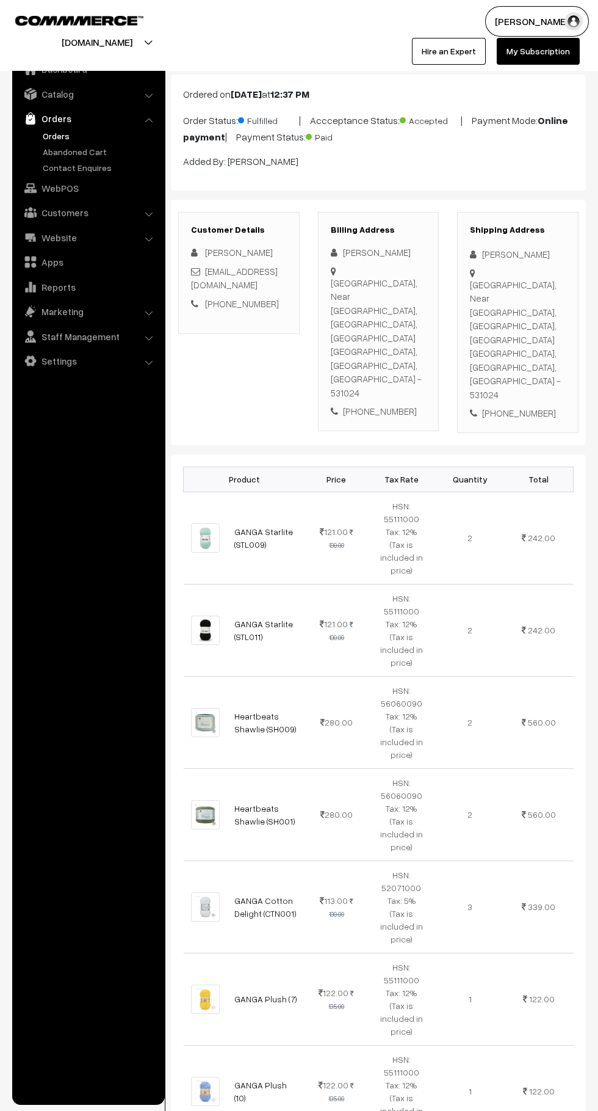
scroll to position [50, 0]
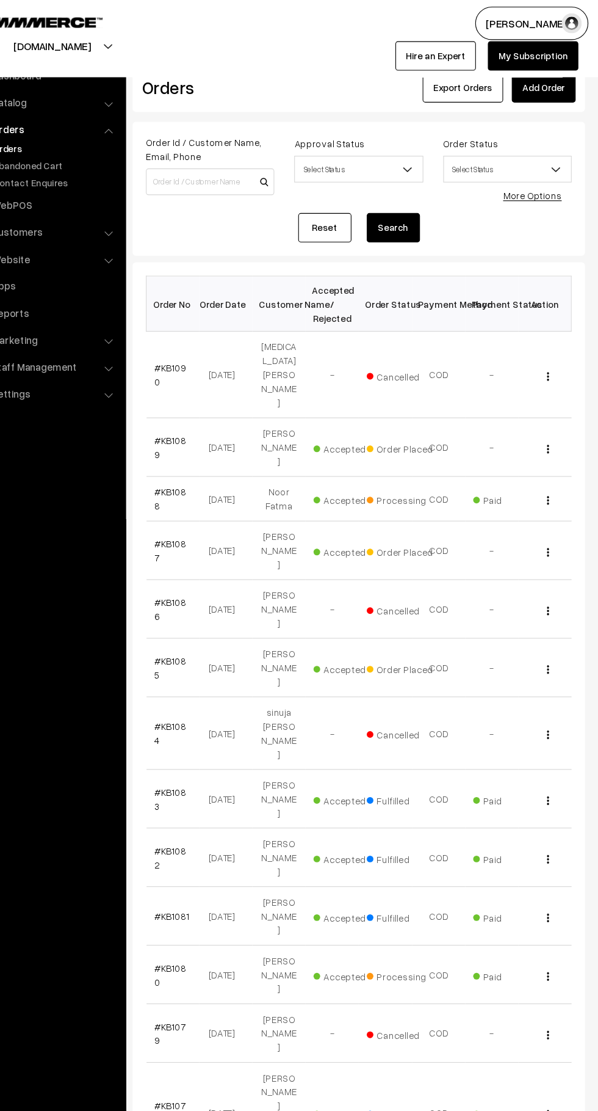
click at [215, 399] on link "#KB1089" at bounding box center [205, 410] width 29 height 23
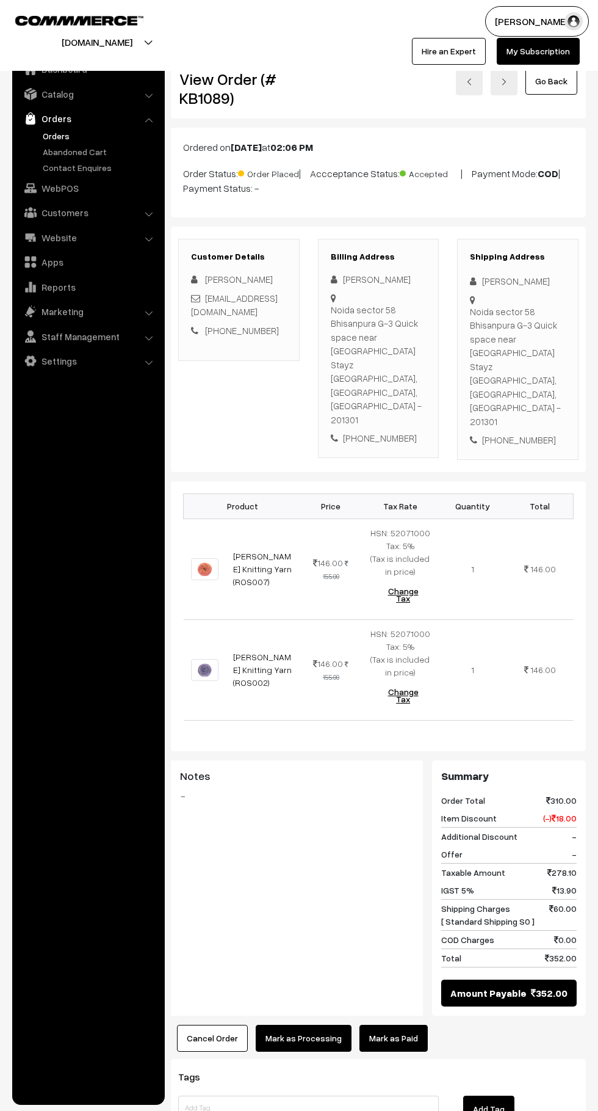
scroll to position [6, 0]
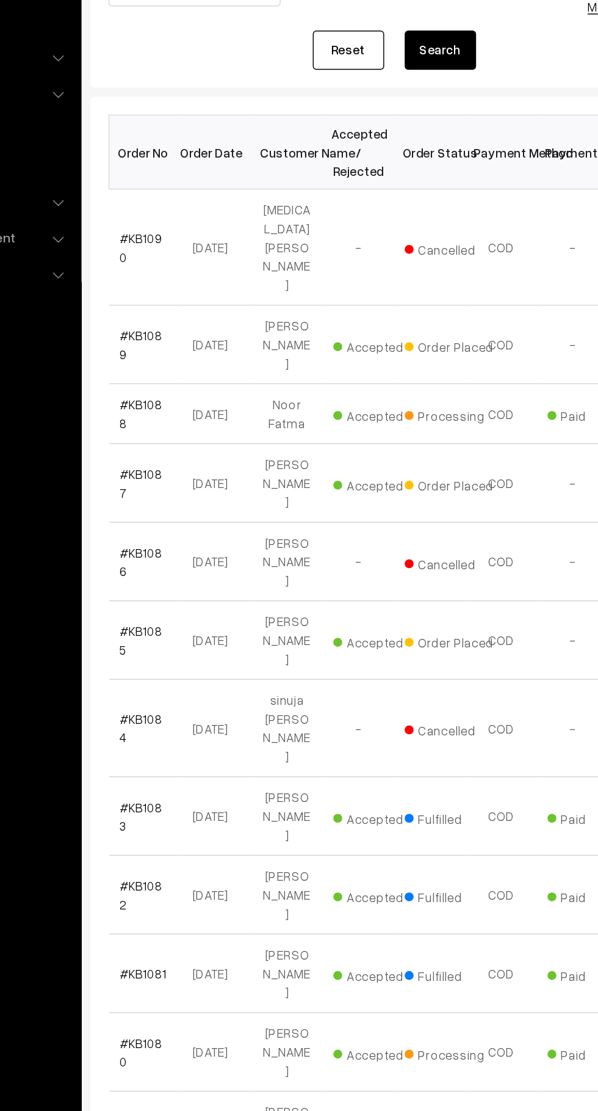
click at [220, 446] on link "#KB1088" at bounding box center [205, 457] width 29 height 23
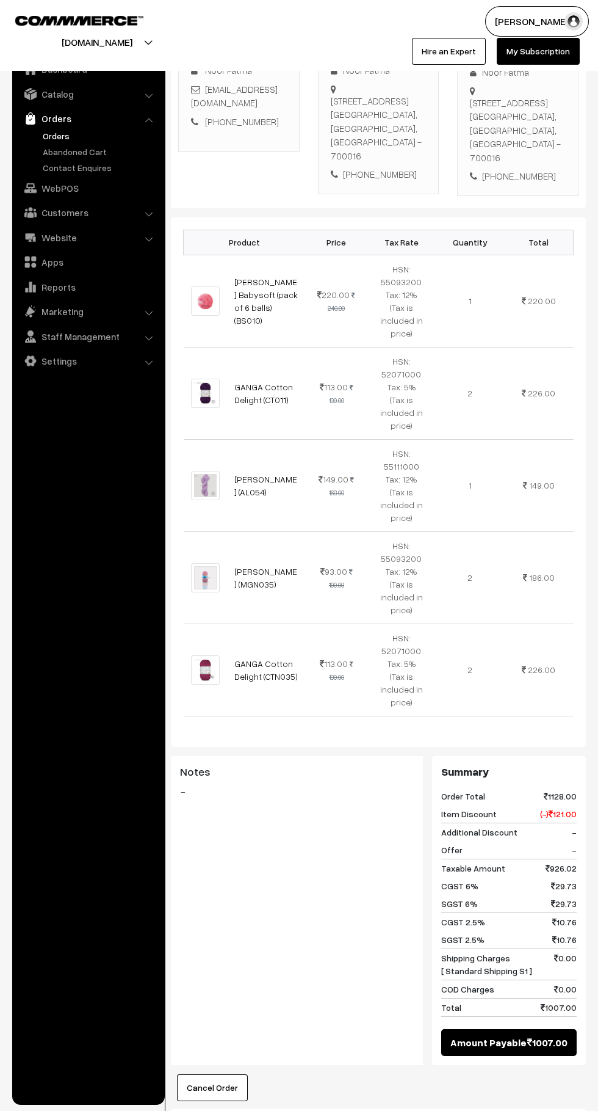
scroll to position [200, 0]
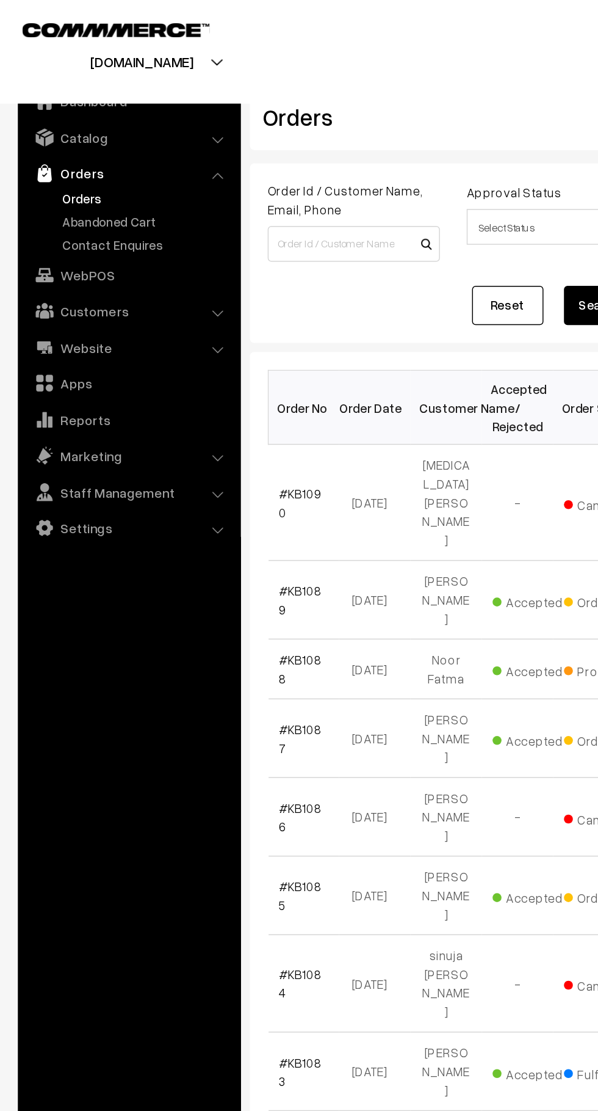
click at [110, 151] on link "Abandoned Cart" at bounding box center [100, 151] width 121 height 13
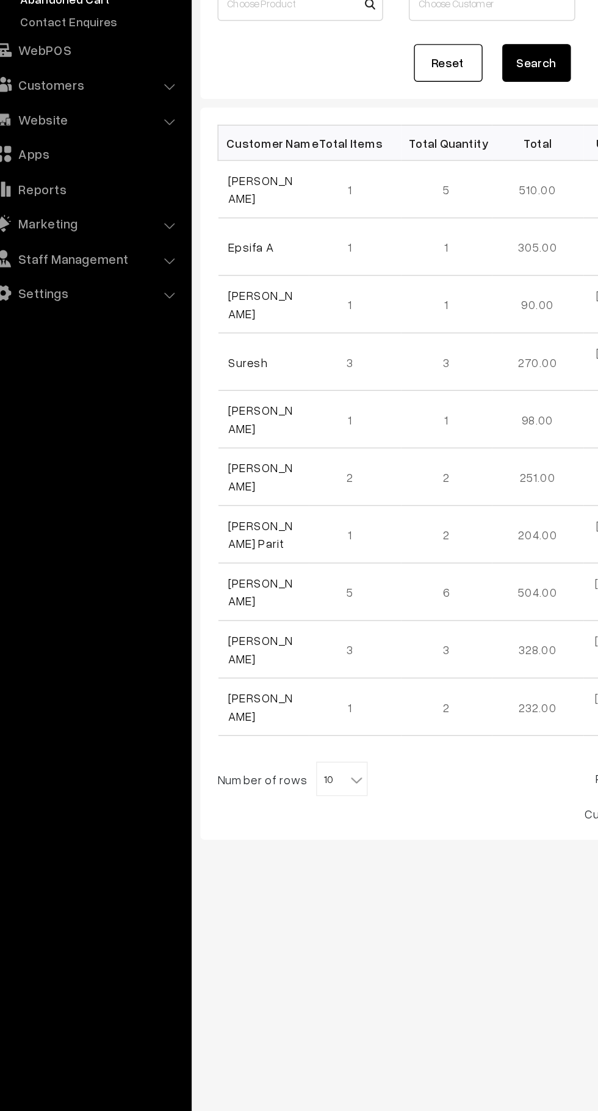
click at [242, 295] on td "Nelesha Jiji" at bounding box center [216, 287] width 65 height 41
click at [222, 291] on link "Nelesha Jiji" at bounding box center [214, 286] width 46 height 23
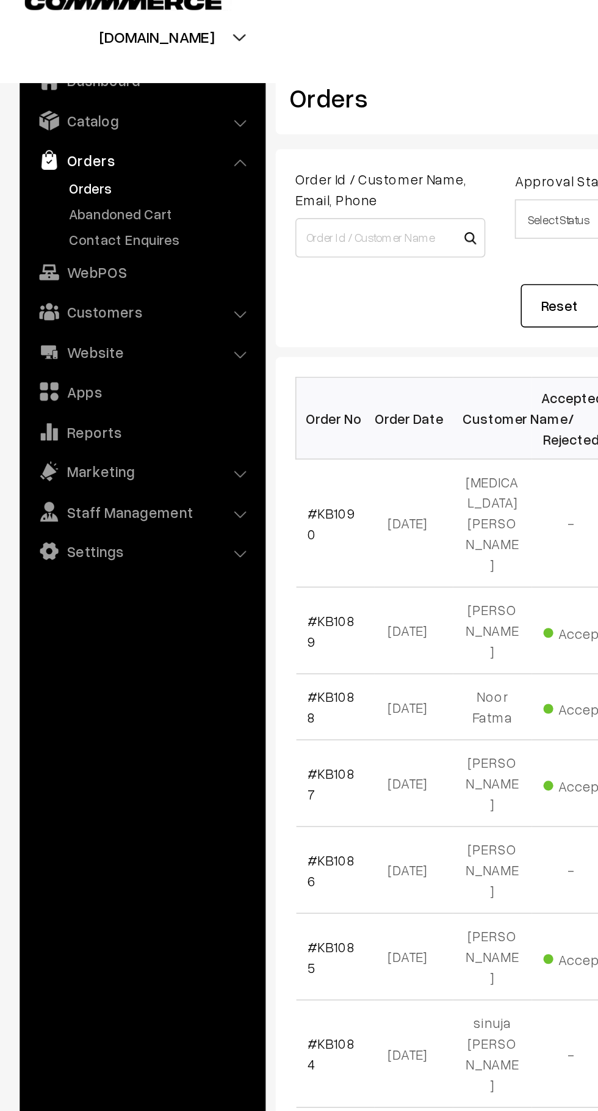
click at [112, 153] on link "Abandoned Cart" at bounding box center [100, 151] width 121 height 13
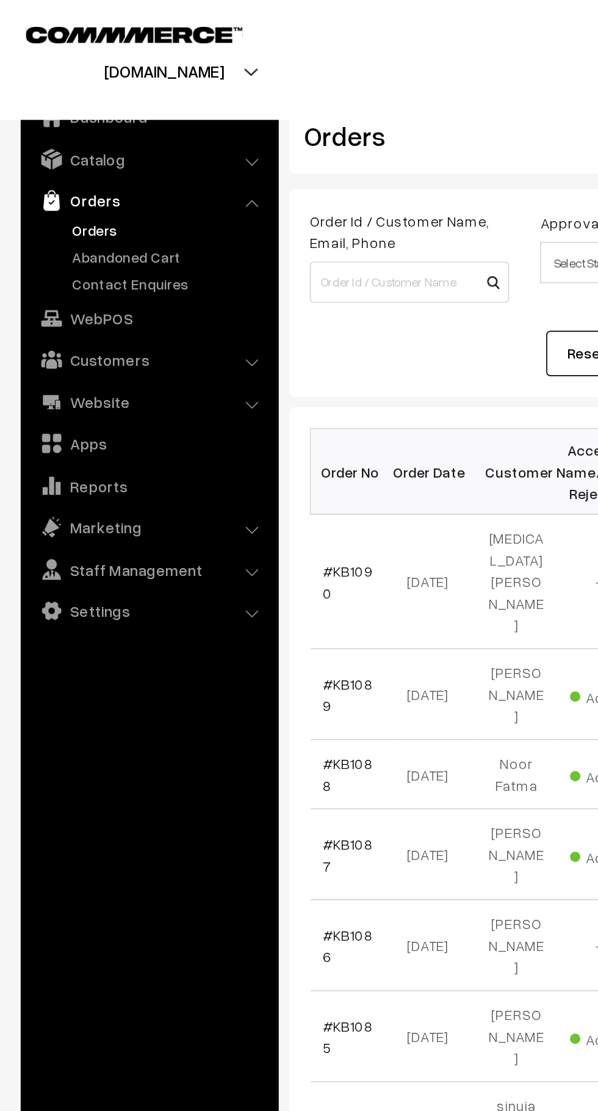
click at [113, 151] on link "Abandoned Cart" at bounding box center [100, 151] width 121 height 13
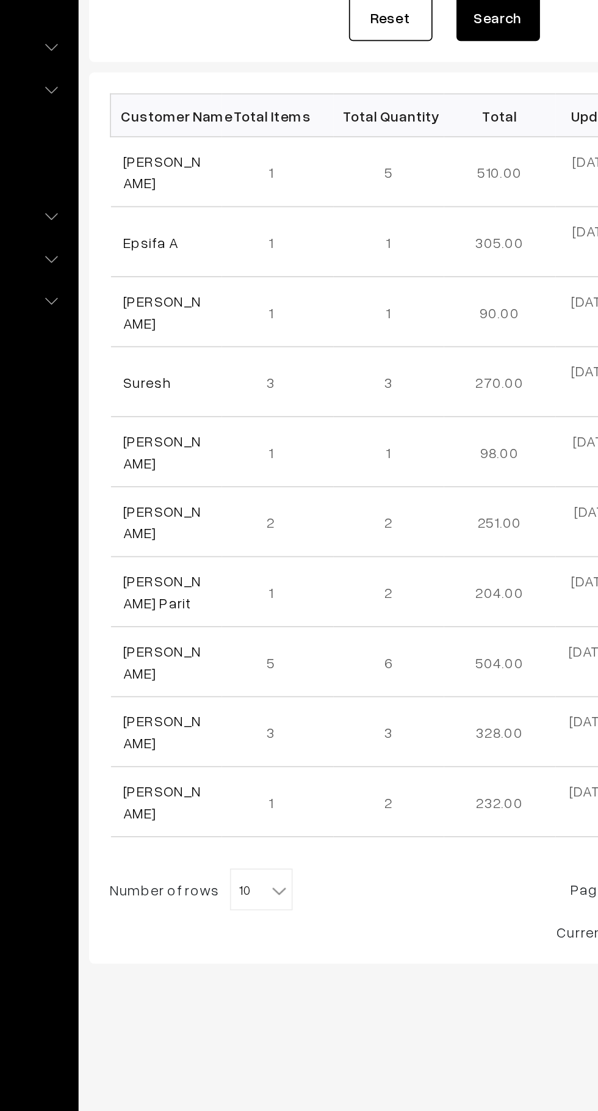
click at [222, 580] on link "yashika manocha" at bounding box center [214, 573] width 46 height 23
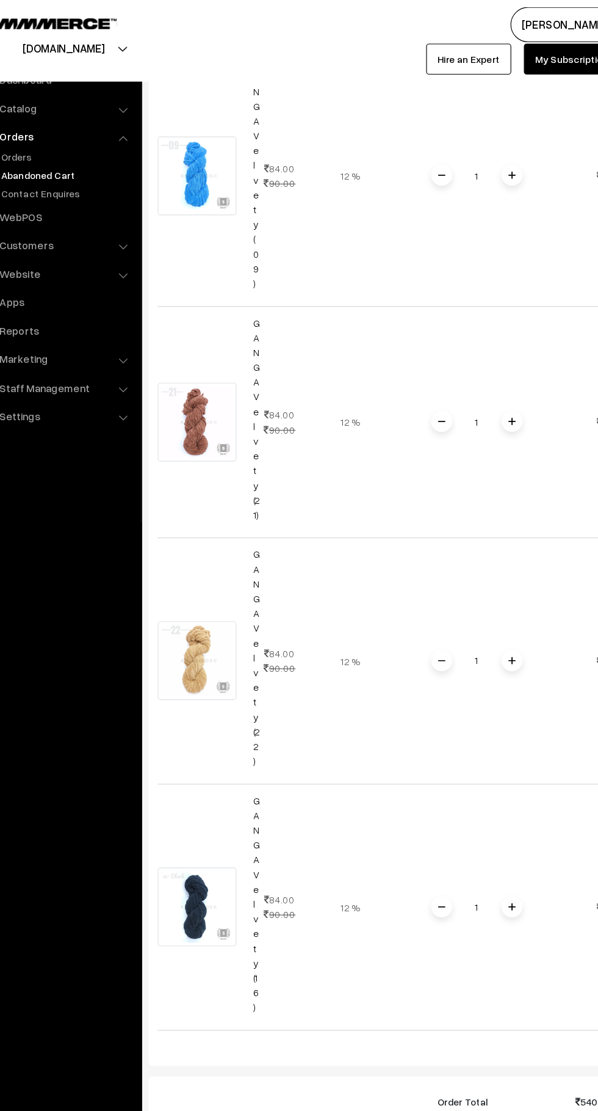
scroll to position [659, 0]
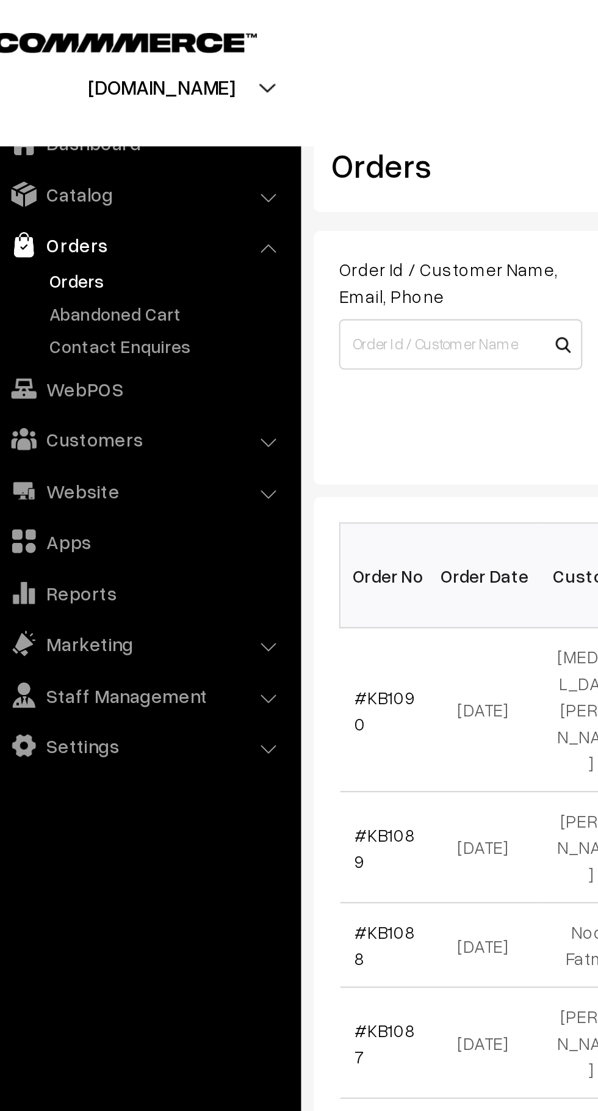
click at [111, 151] on link "Abandoned Cart" at bounding box center [100, 151] width 121 height 13
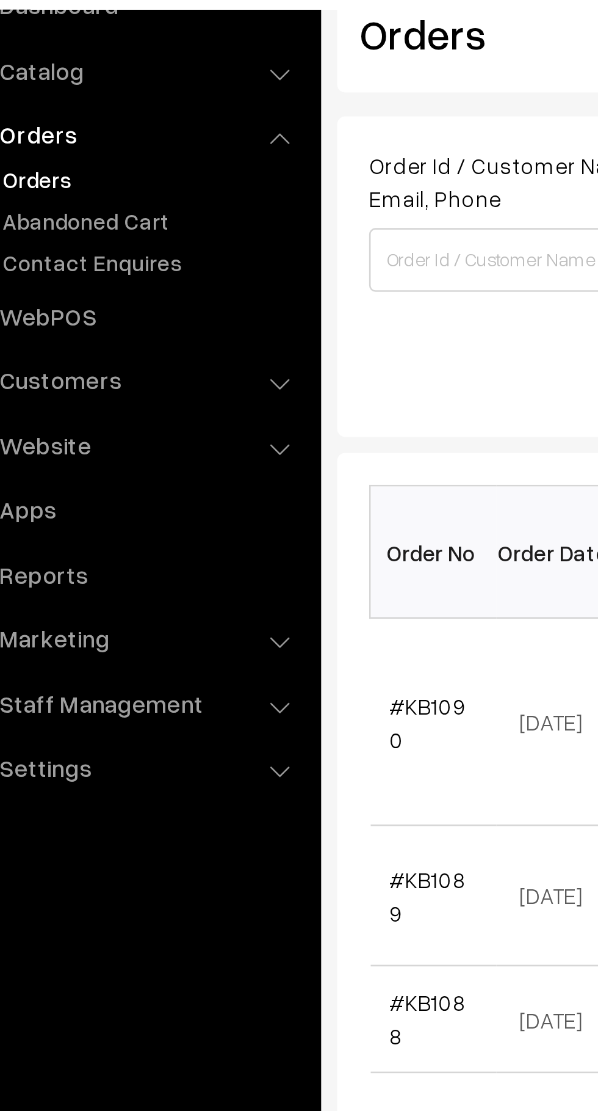
click at [220, 399] on link "#KB1089" at bounding box center [205, 410] width 29 height 23
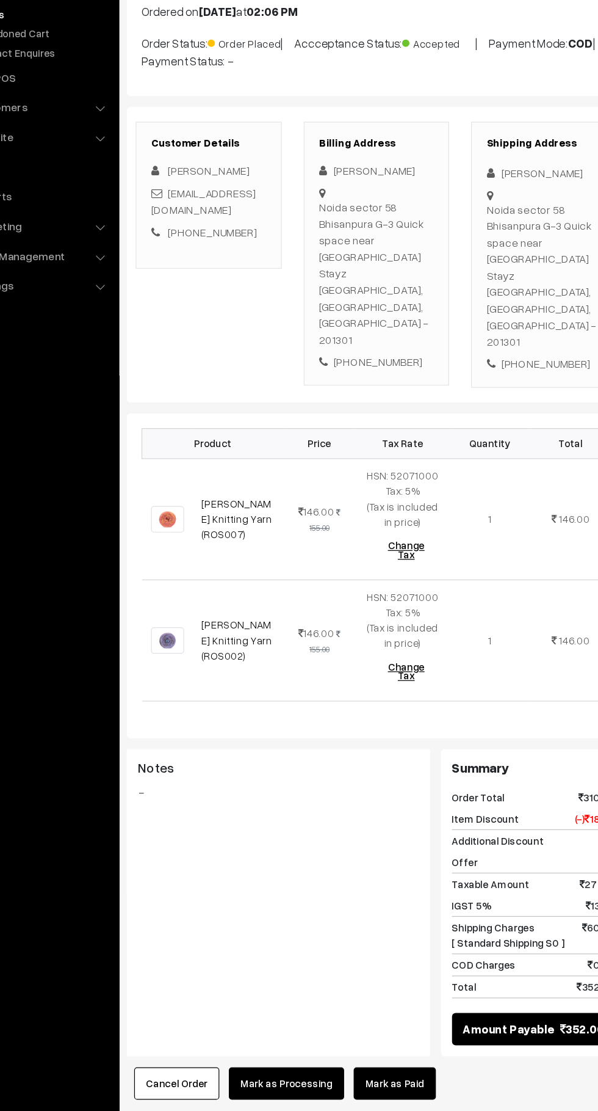
click at [202, 1011] on button "Cancel Order" at bounding box center [212, 1024] width 71 height 27
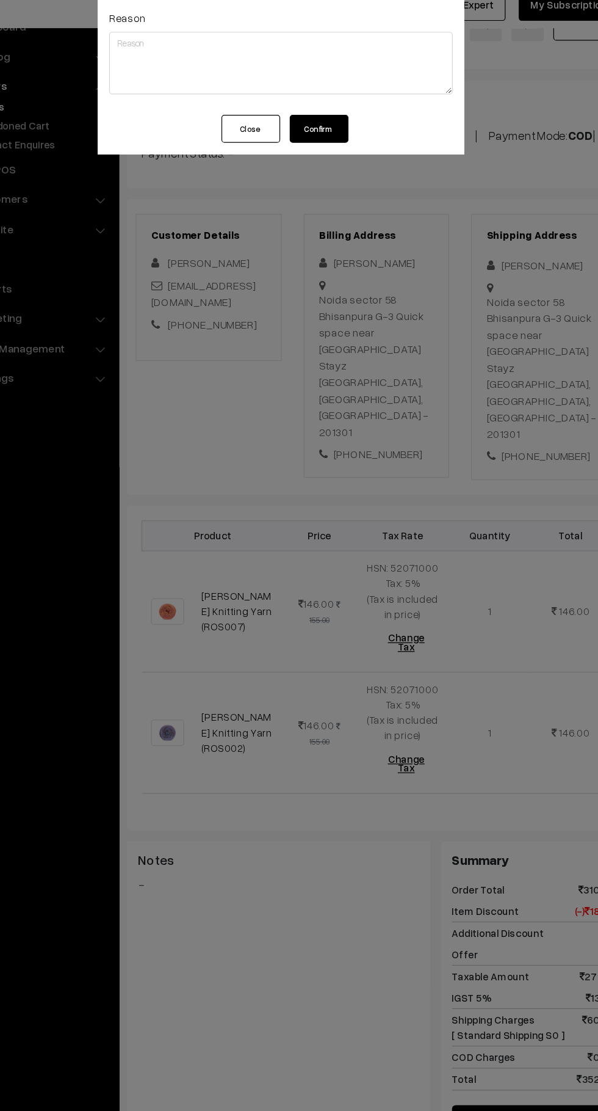
scroll to position [13, 0]
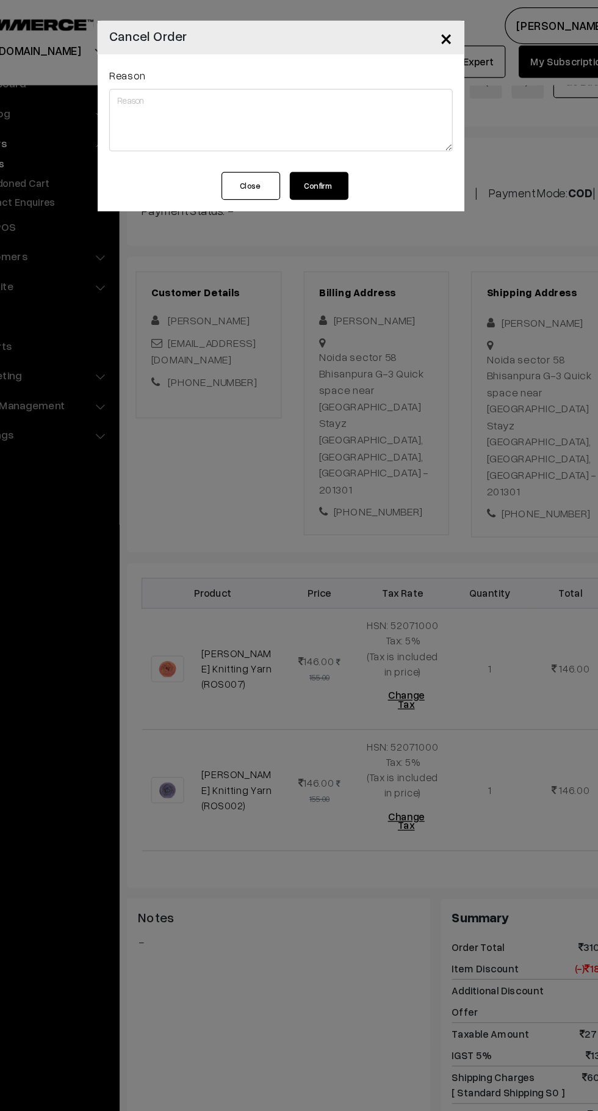
click at [349, 150] on button "Confirm" at bounding box center [331, 154] width 49 height 23
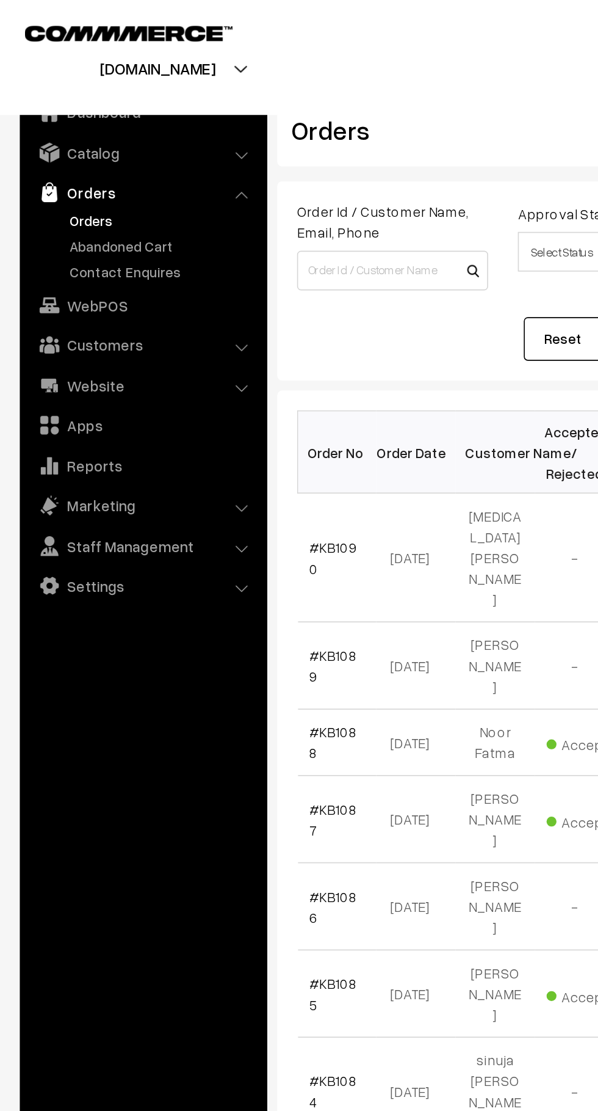
click at [100, 149] on link "Abandoned Cart" at bounding box center [100, 151] width 121 height 13
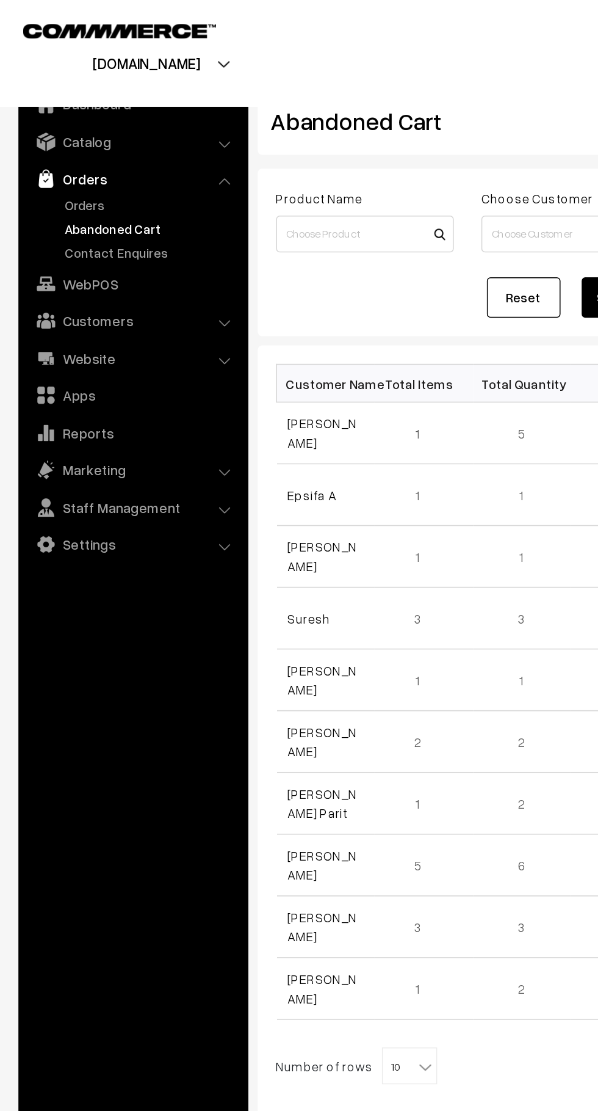
click at [51, 131] on link "Orders" at bounding box center [100, 135] width 121 height 13
